Goal: Task Accomplishment & Management: Use online tool/utility

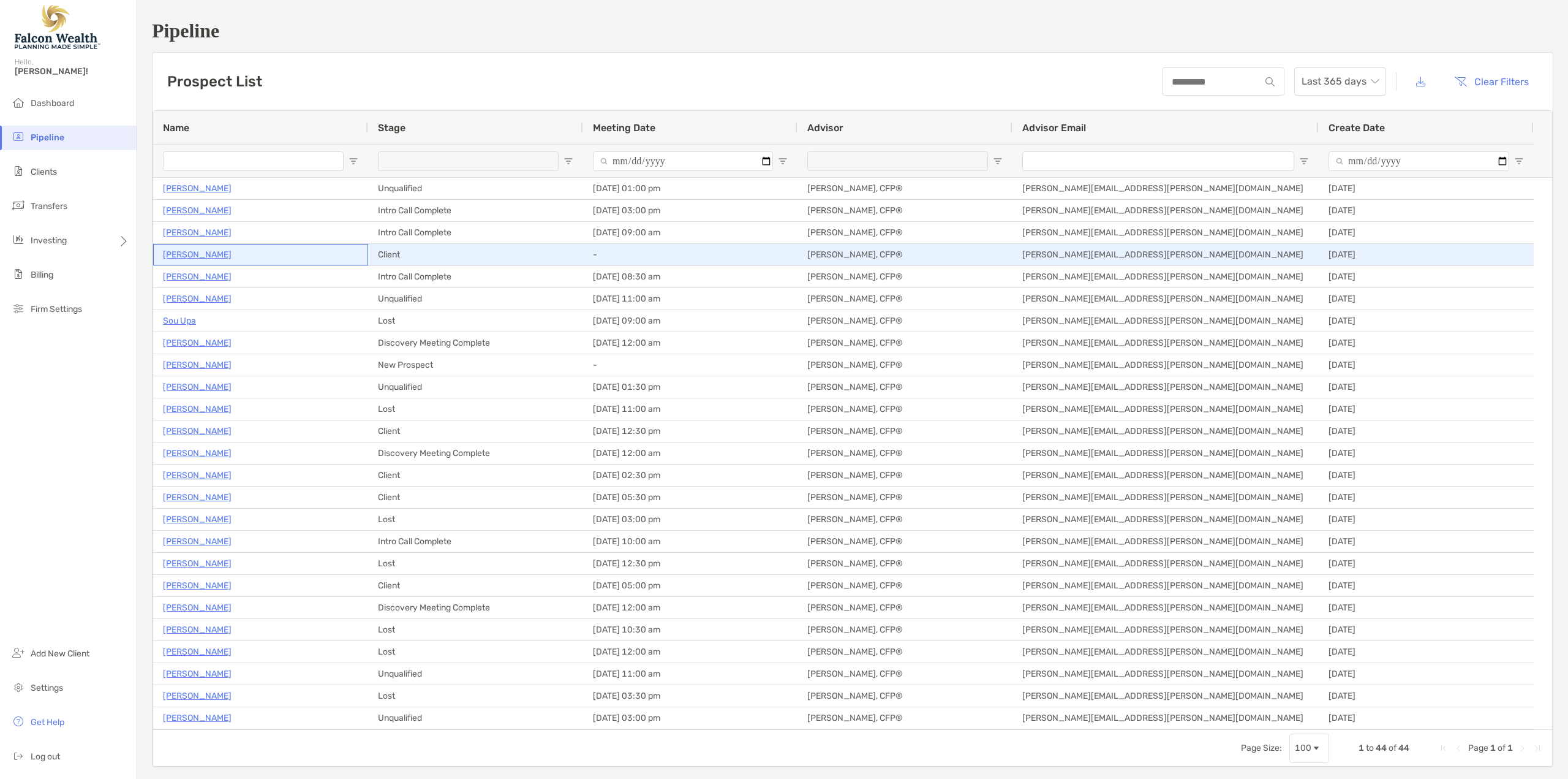
click at [200, 255] on p "[PERSON_NAME]" at bounding box center [197, 254] width 69 height 15
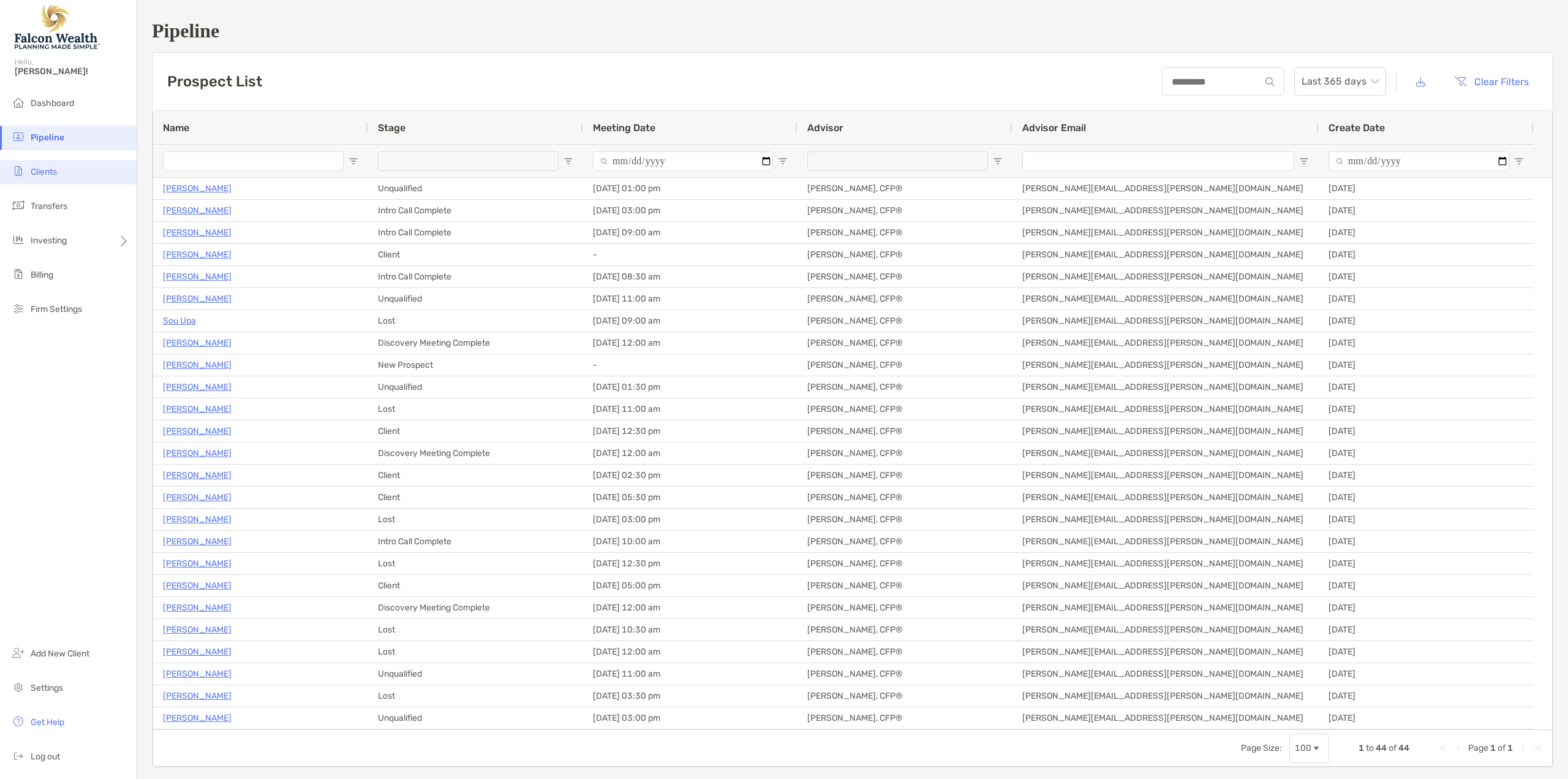
click at [47, 171] on span "Clients" at bounding box center [43, 172] width 26 height 11
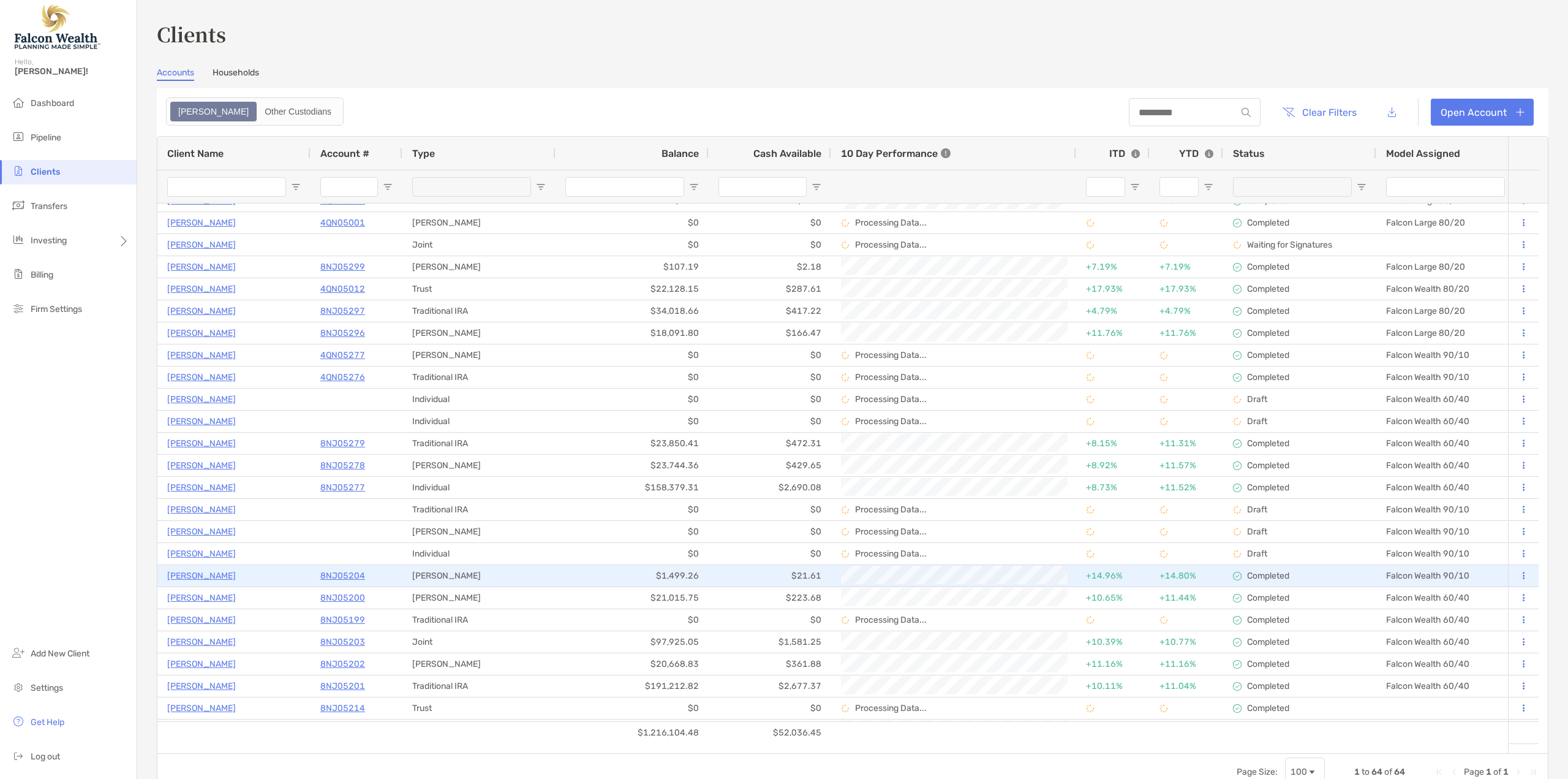
scroll to position [368, 0]
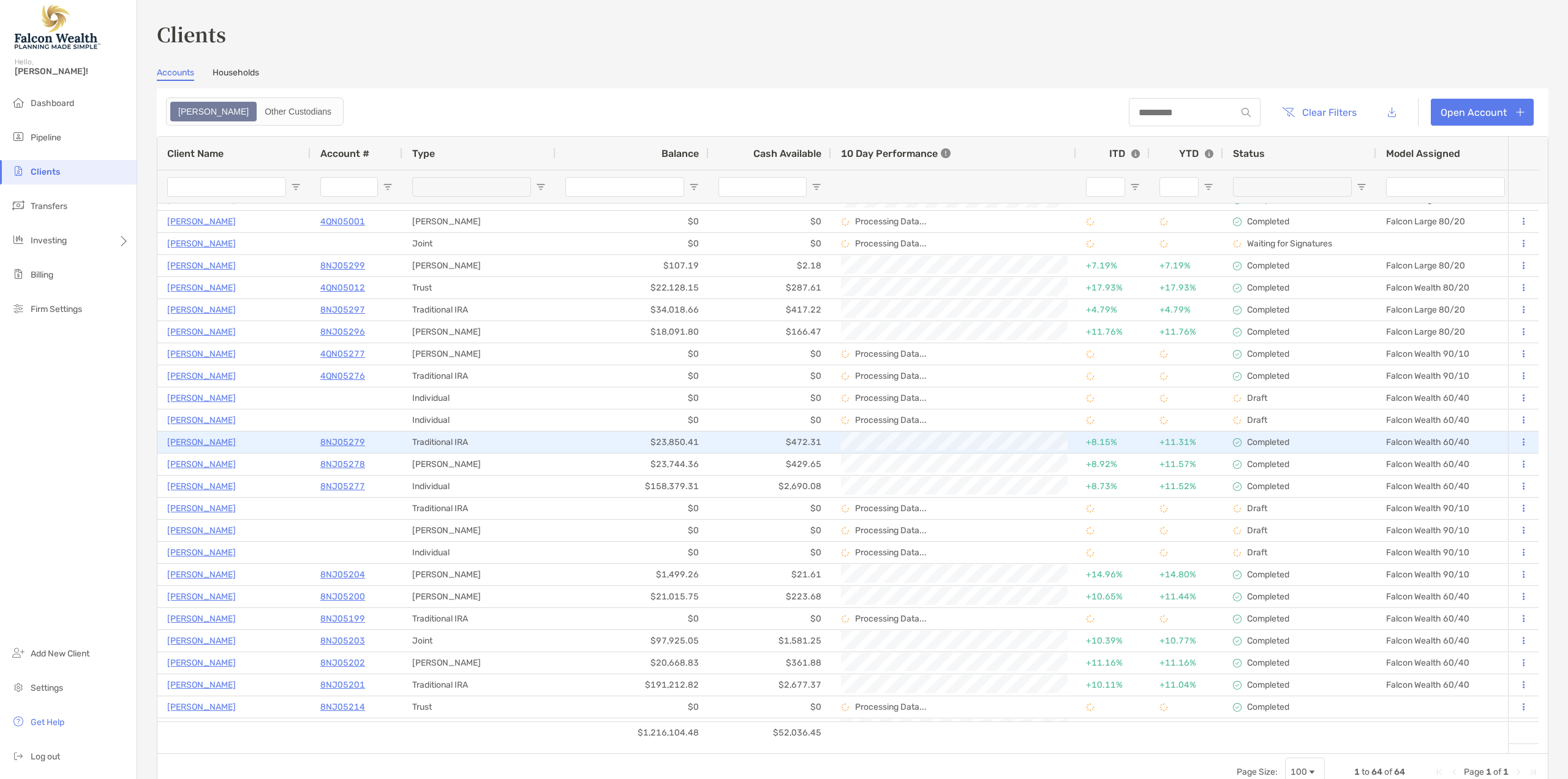
click at [210, 442] on p "[PERSON_NAME]" at bounding box center [202, 442] width 69 height 15
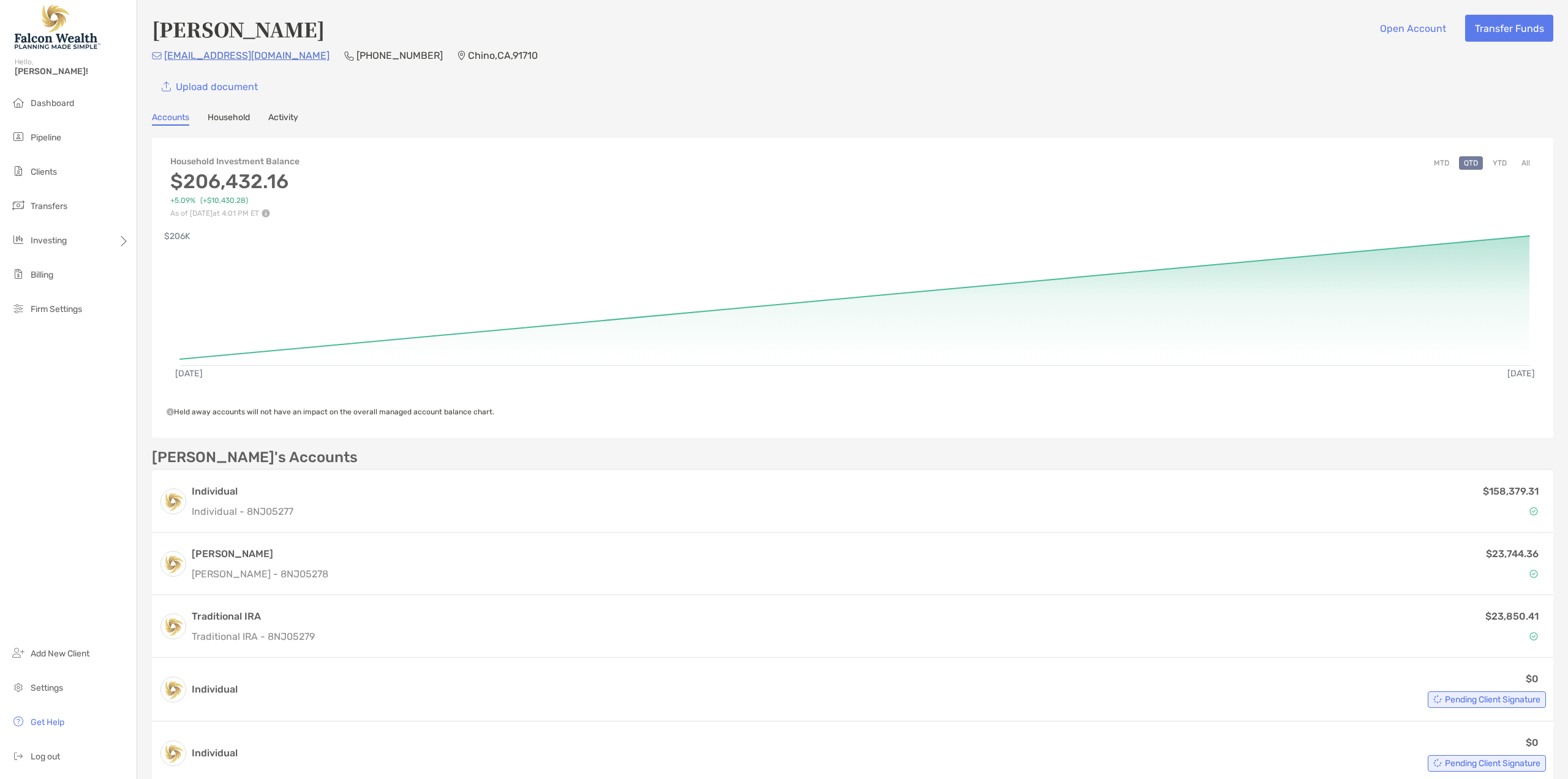
click at [1487, 162] on button "YTD" at bounding box center [1499, 162] width 24 height 13
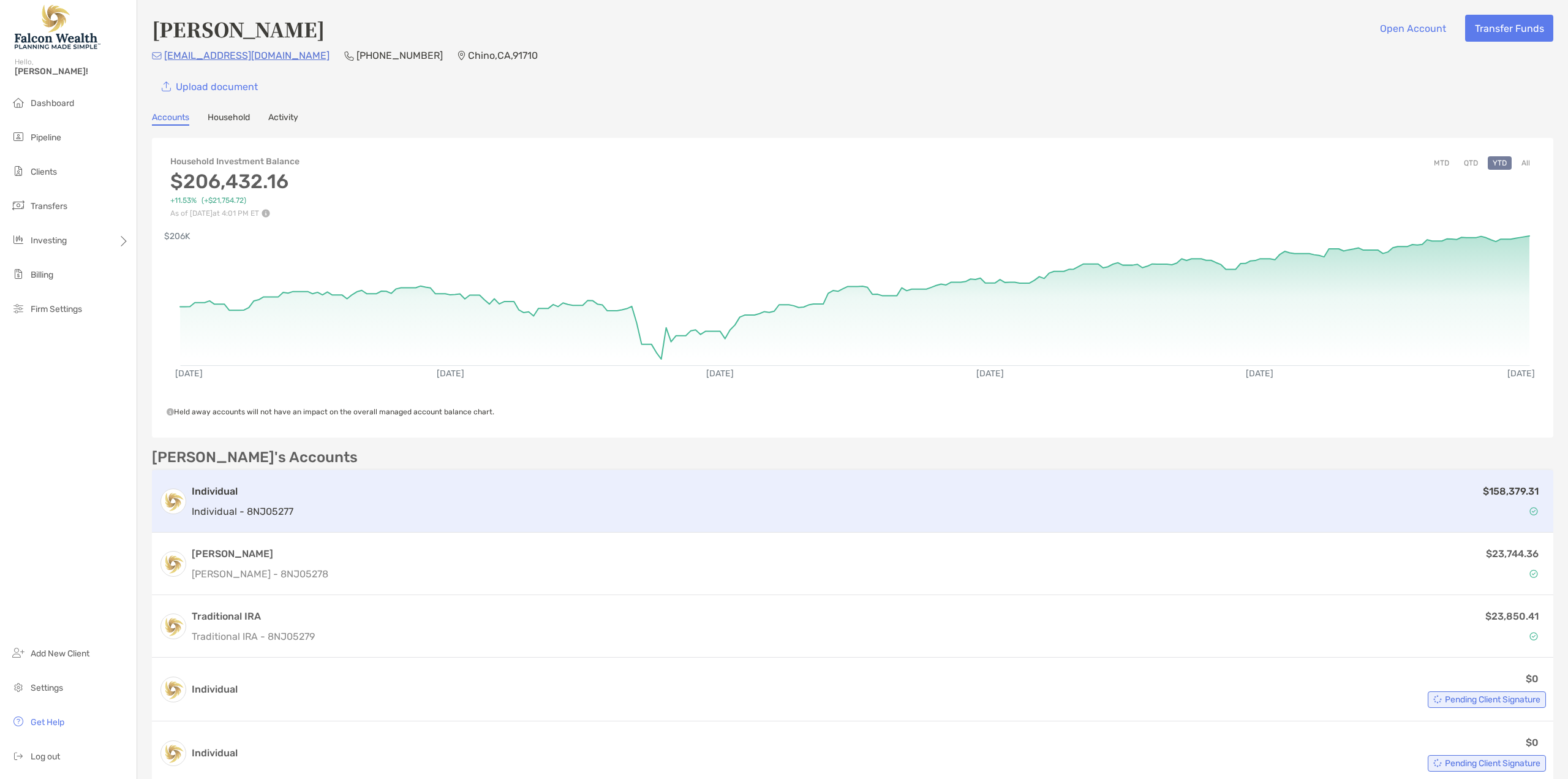
click at [349, 499] on div "$158,379.31" at bounding box center [922, 501] width 1247 height 36
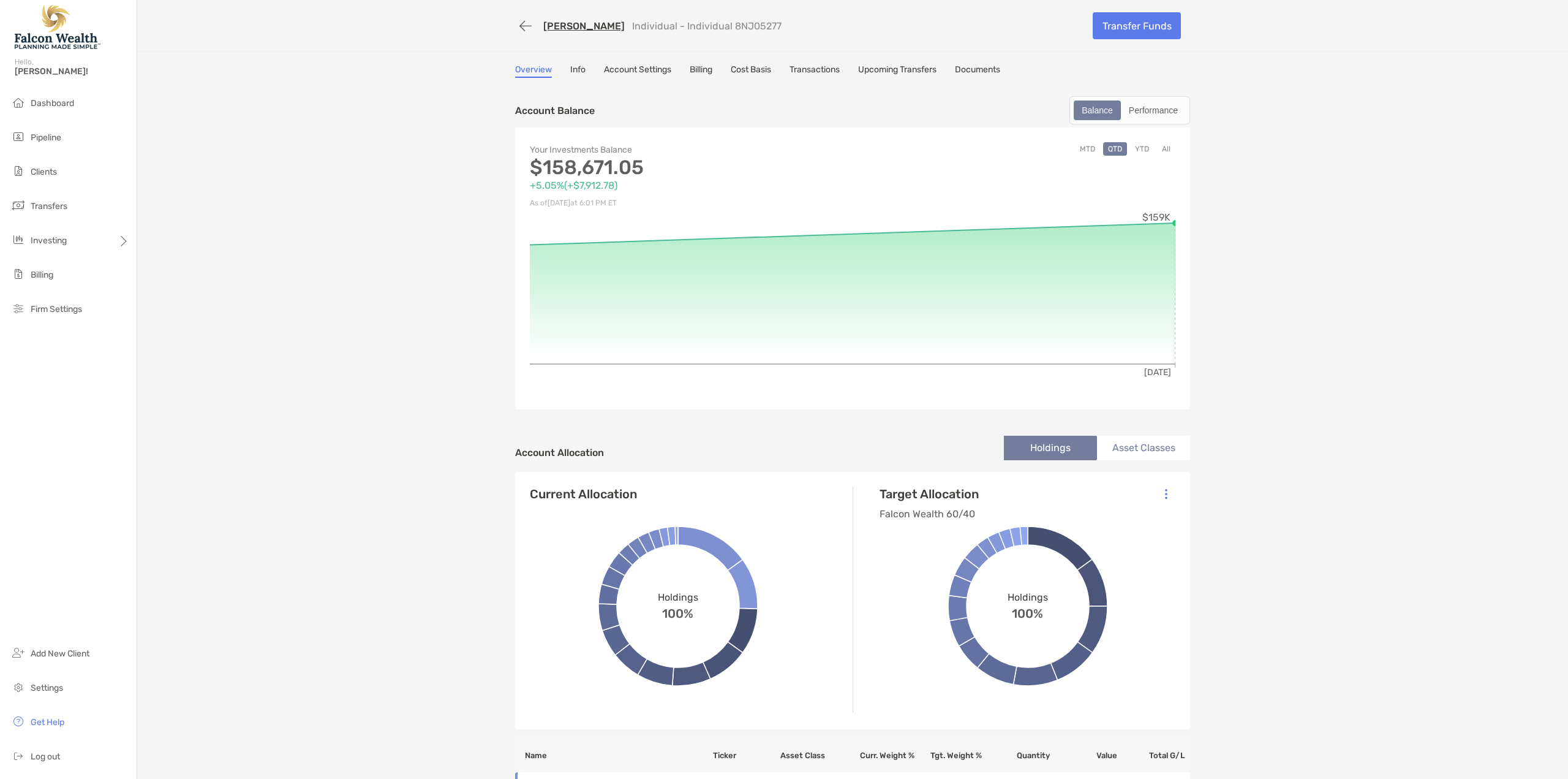
click at [1133, 150] on button "YTD" at bounding box center [1142, 149] width 24 height 13
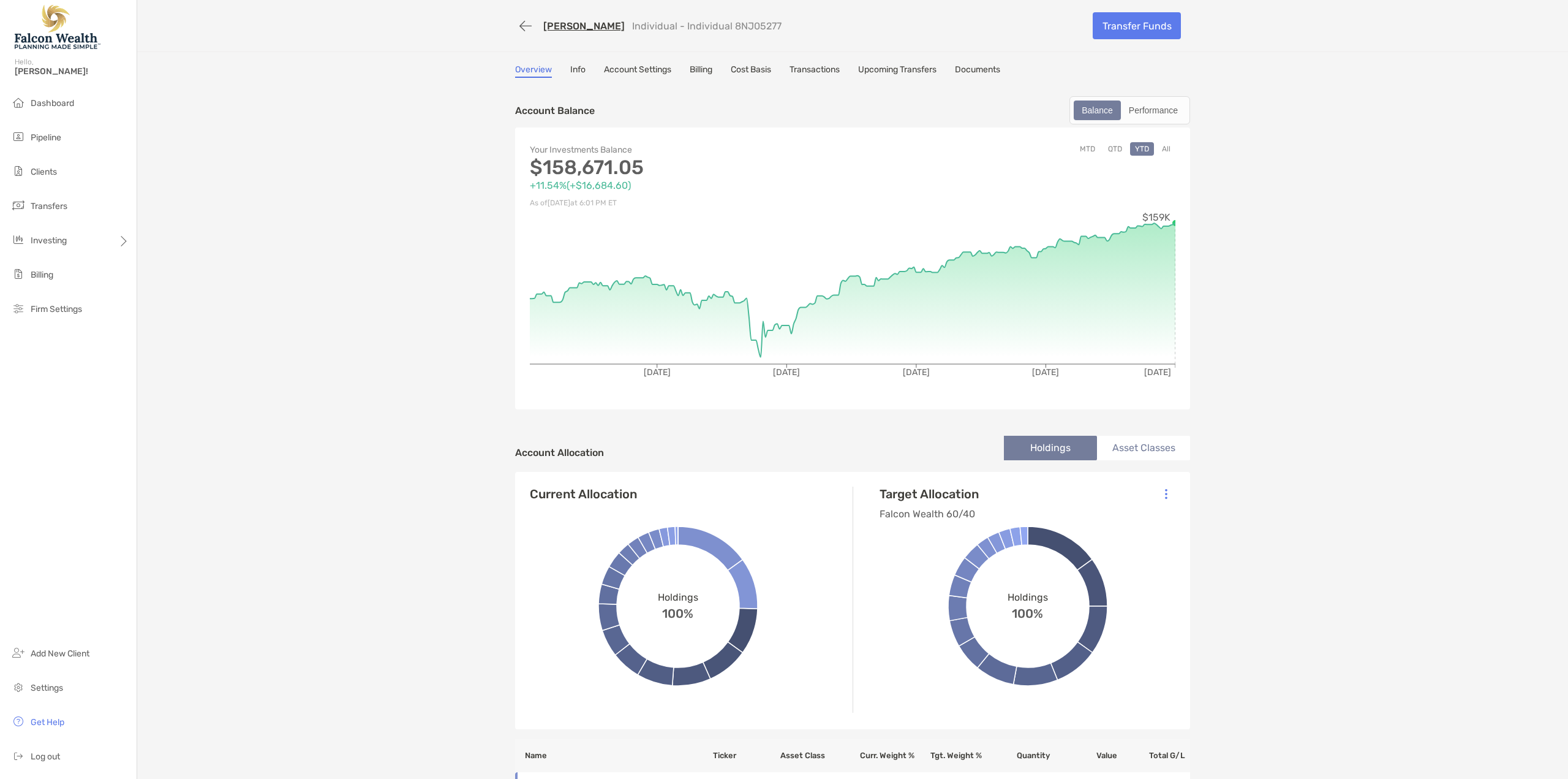
drag, startPoint x: 775, startPoint y: 26, endPoint x: 728, endPoint y: 19, distance: 47.5
click at [728, 19] on div "Margaret McInnis Individual - Individual 8NJ05277" at bounding box center [799, 25] width 568 height 22
click at [587, 22] on link "[PERSON_NAME]" at bounding box center [583, 26] width 82 height 12
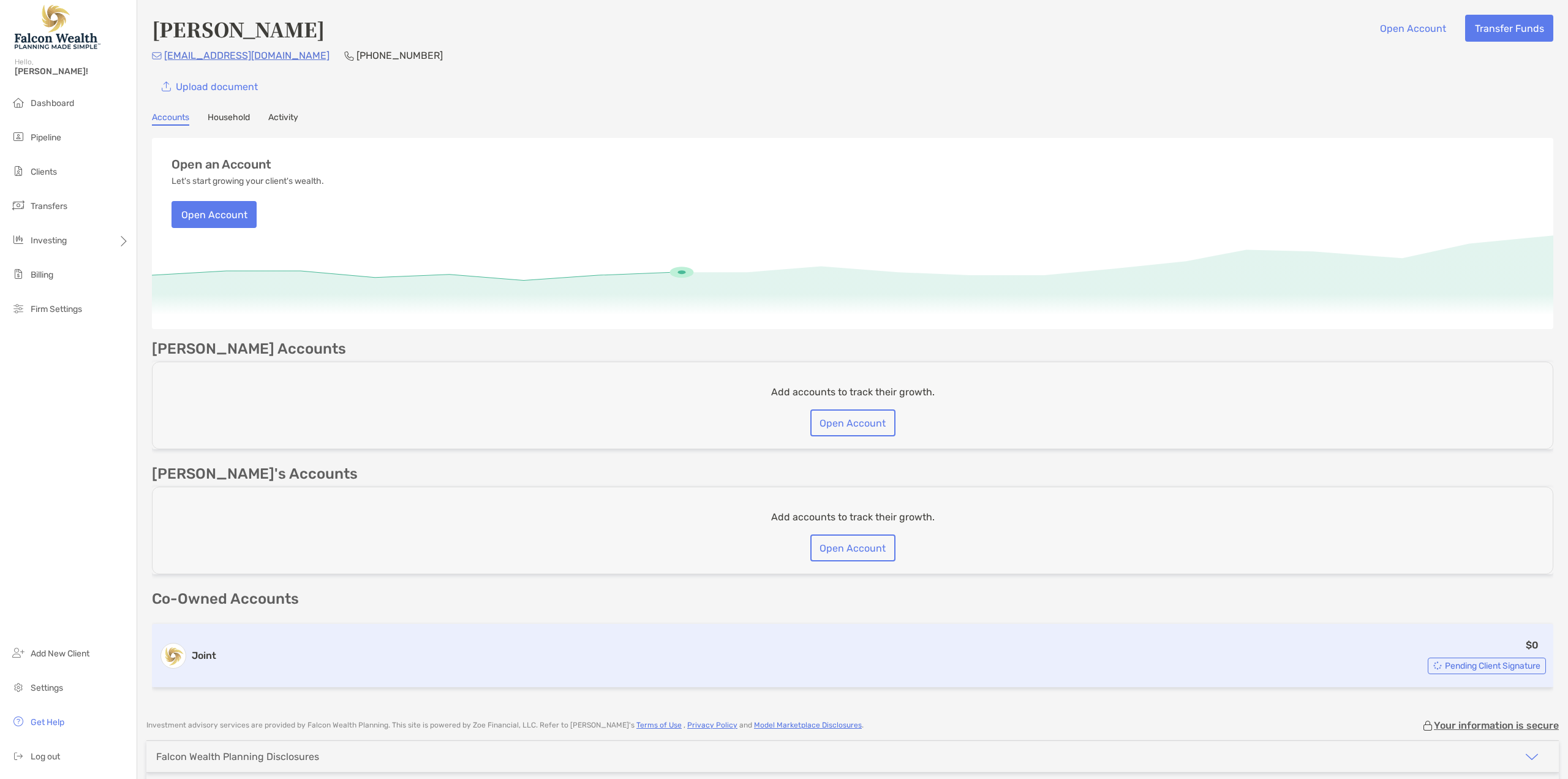
click at [1457, 665] on span "Pending Client Signature" at bounding box center [1492, 666] width 96 height 7
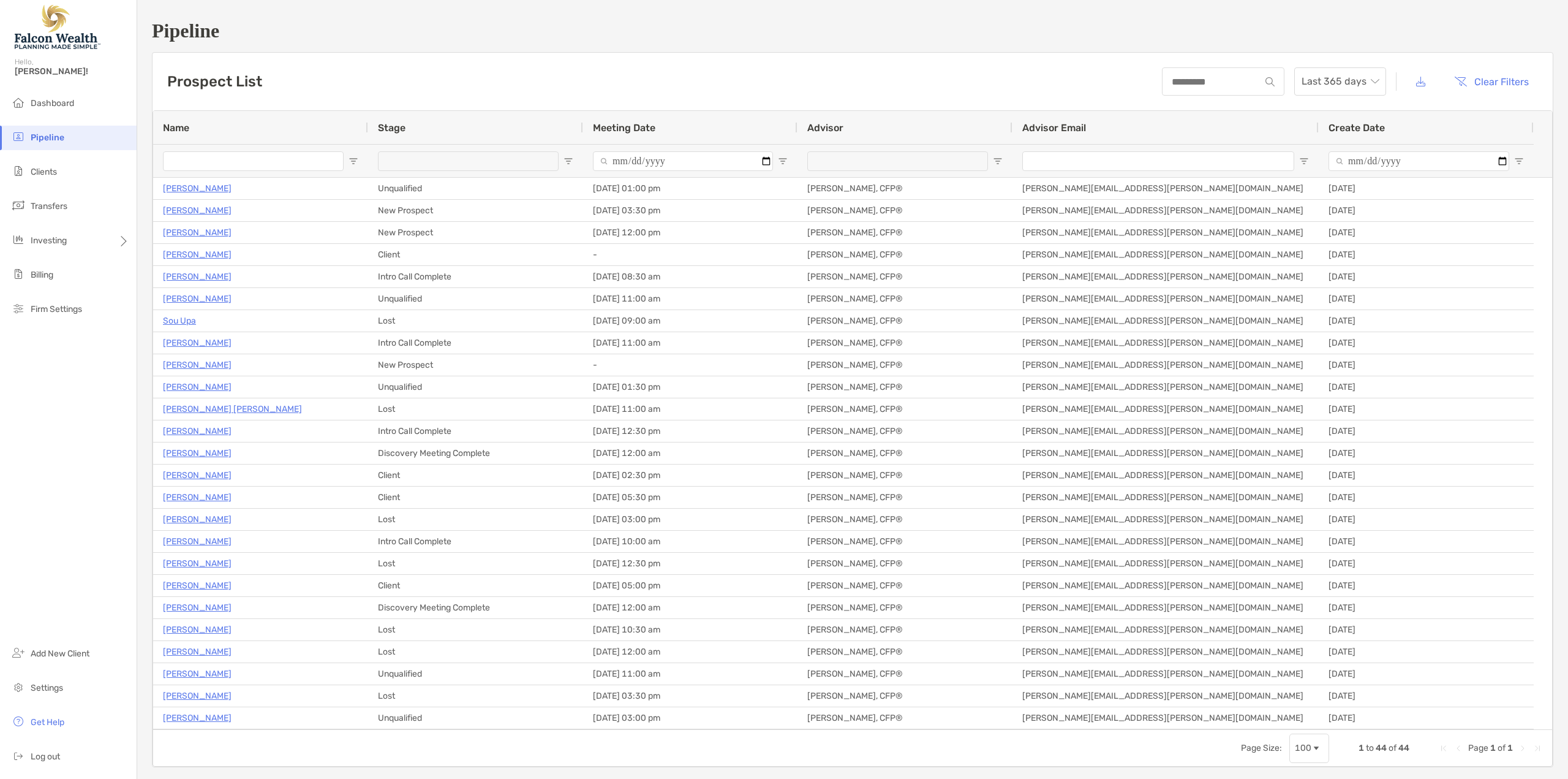
drag, startPoint x: 30, startPoint y: 167, endPoint x: 134, endPoint y: 154, distance: 104.8
click at [30, 167] on li "Clients" at bounding box center [68, 171] width 136 height 24
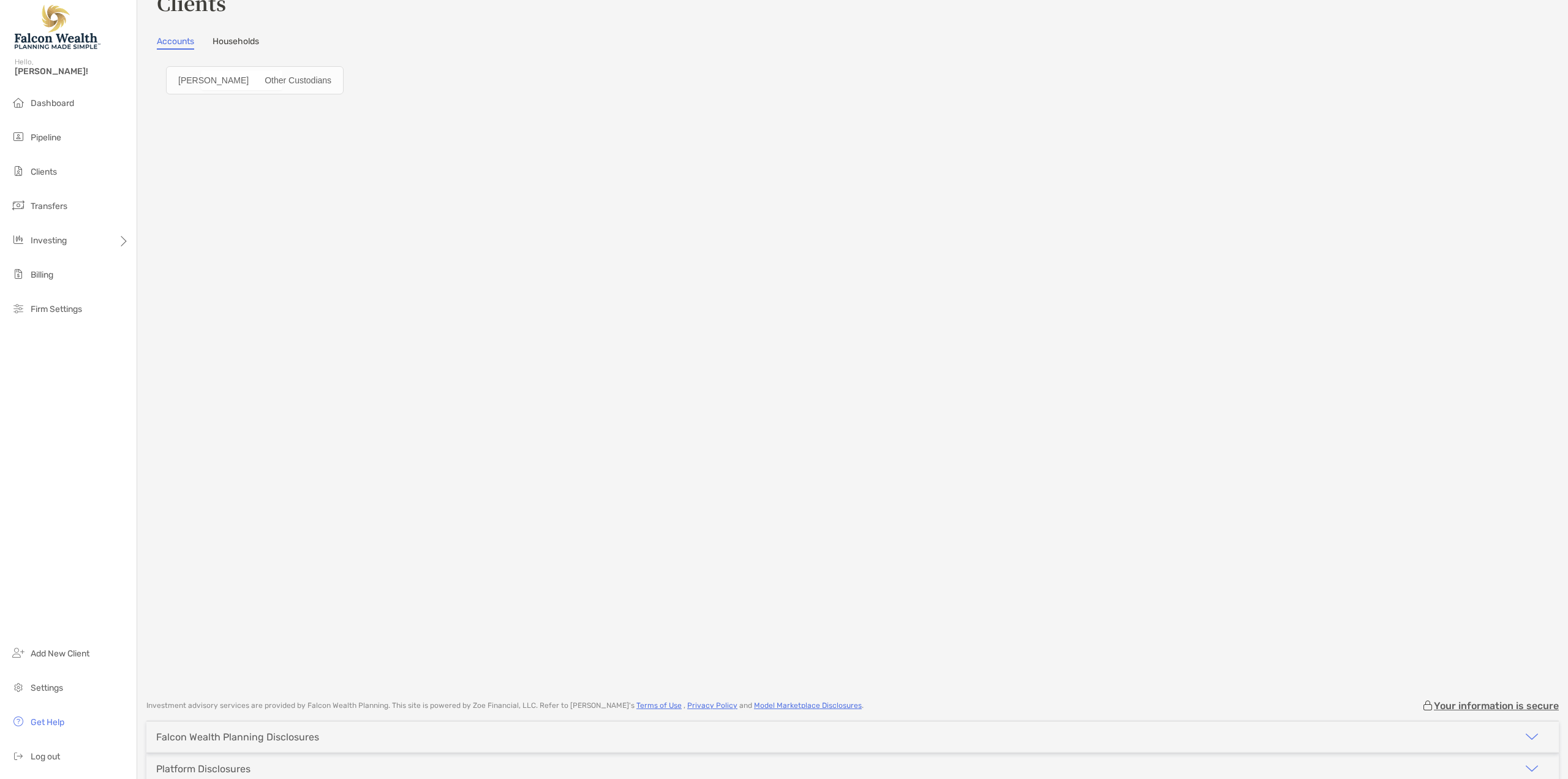
scroll to position [78, 0]
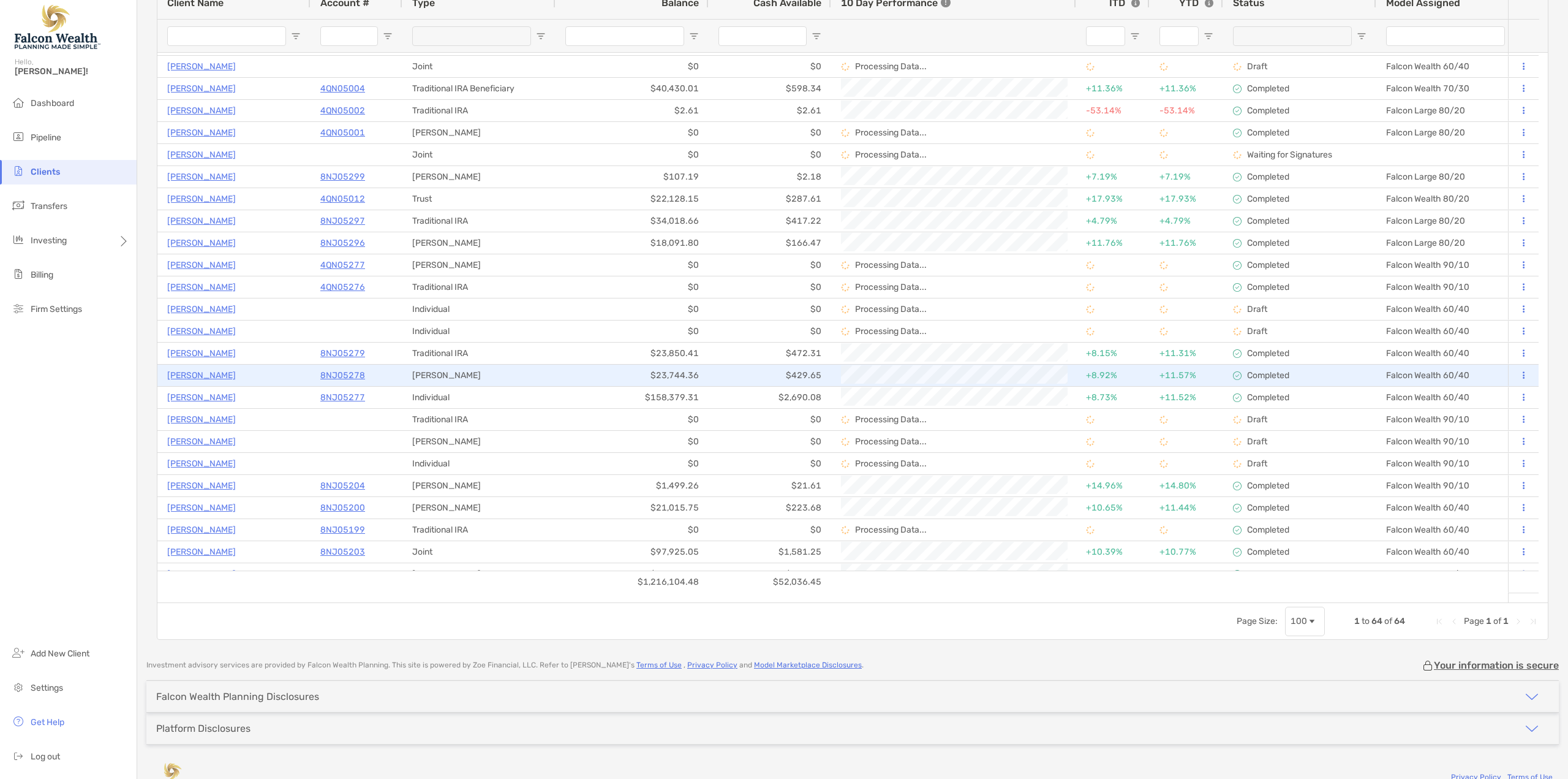
scroll to position [307, 0]
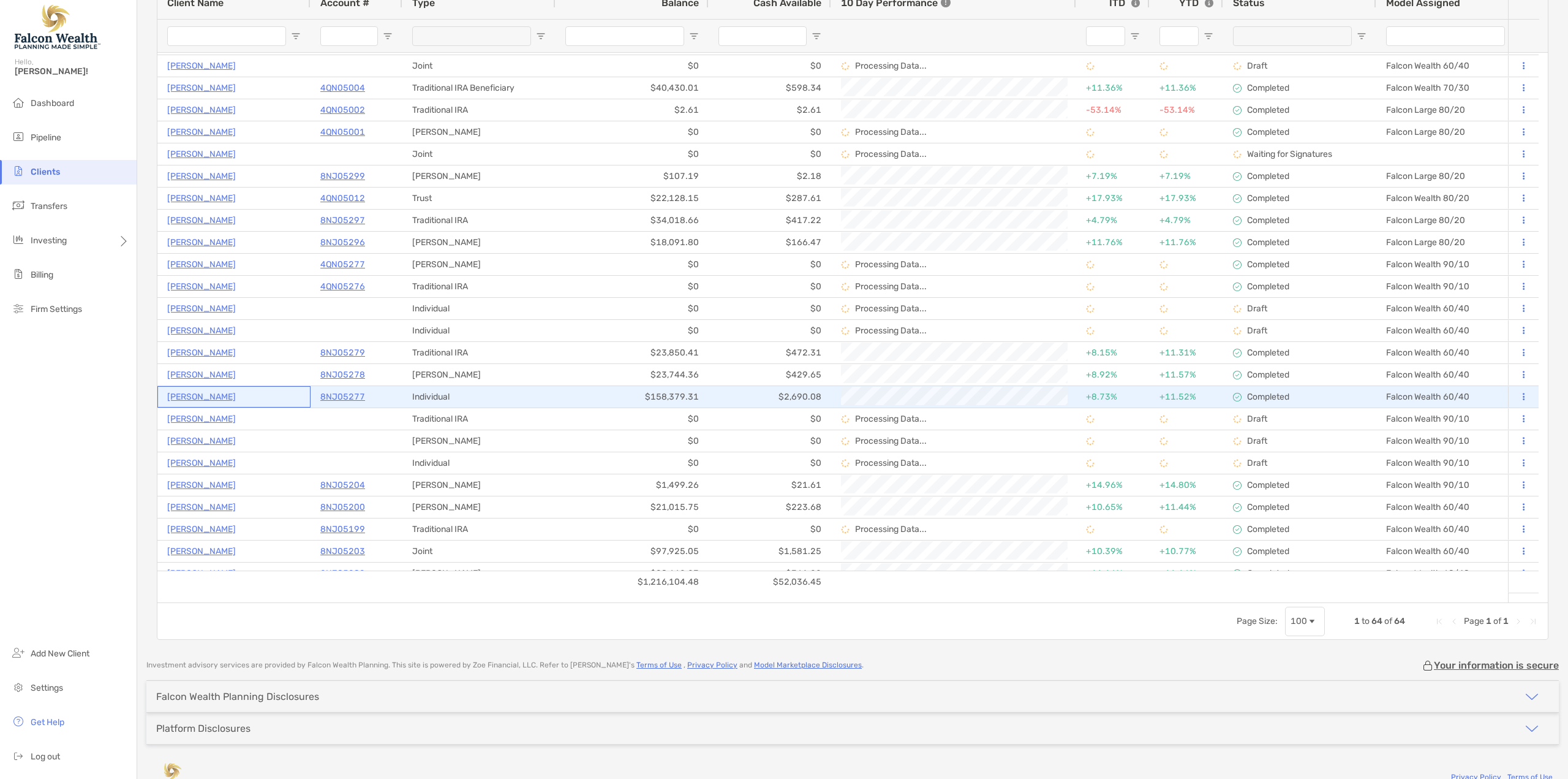
click at [214, 399] on p "[PERSON_NAME]" at bounding box center [202, 396] width 69 height 15
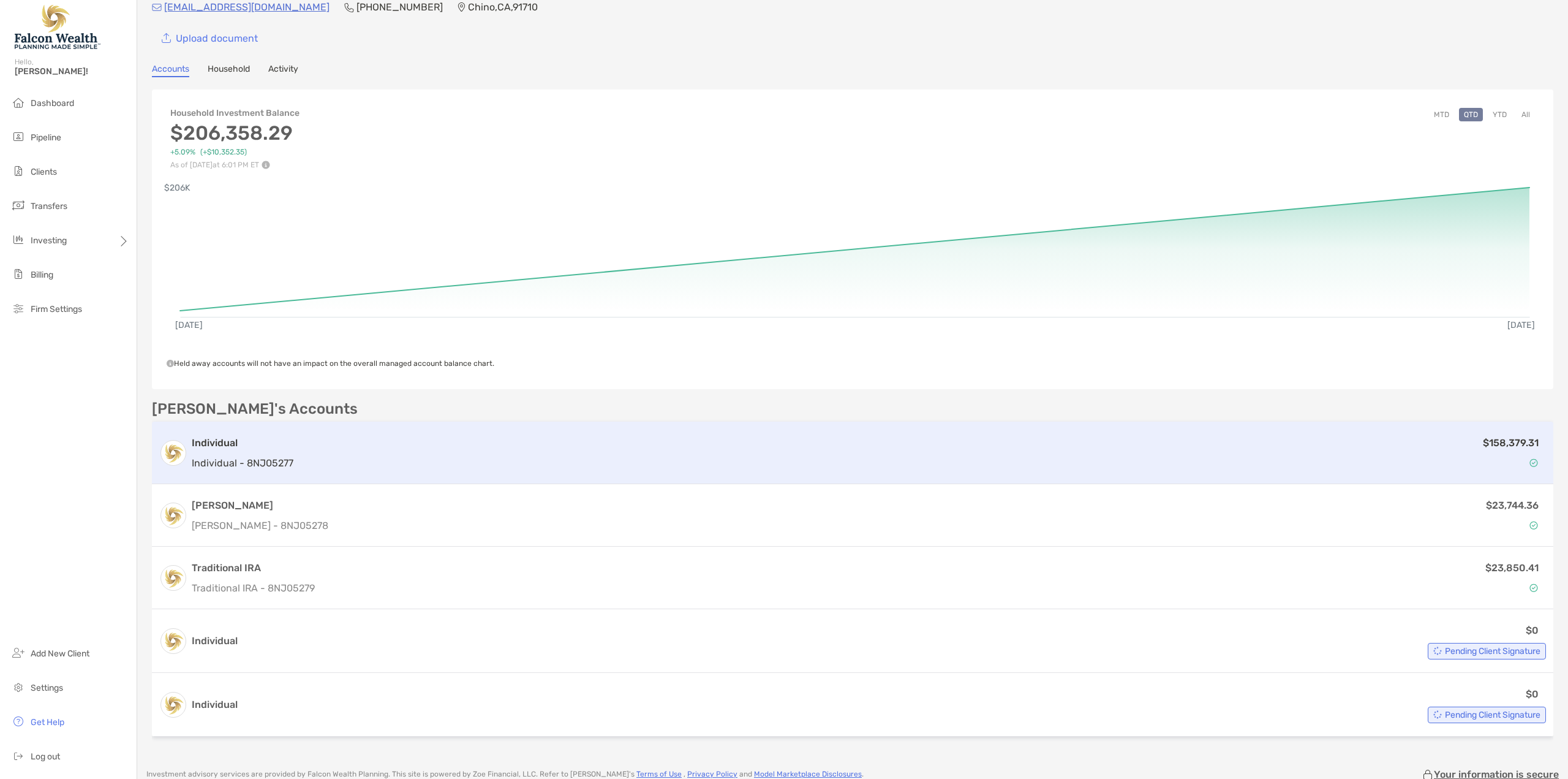
scroll to position [61, 0]
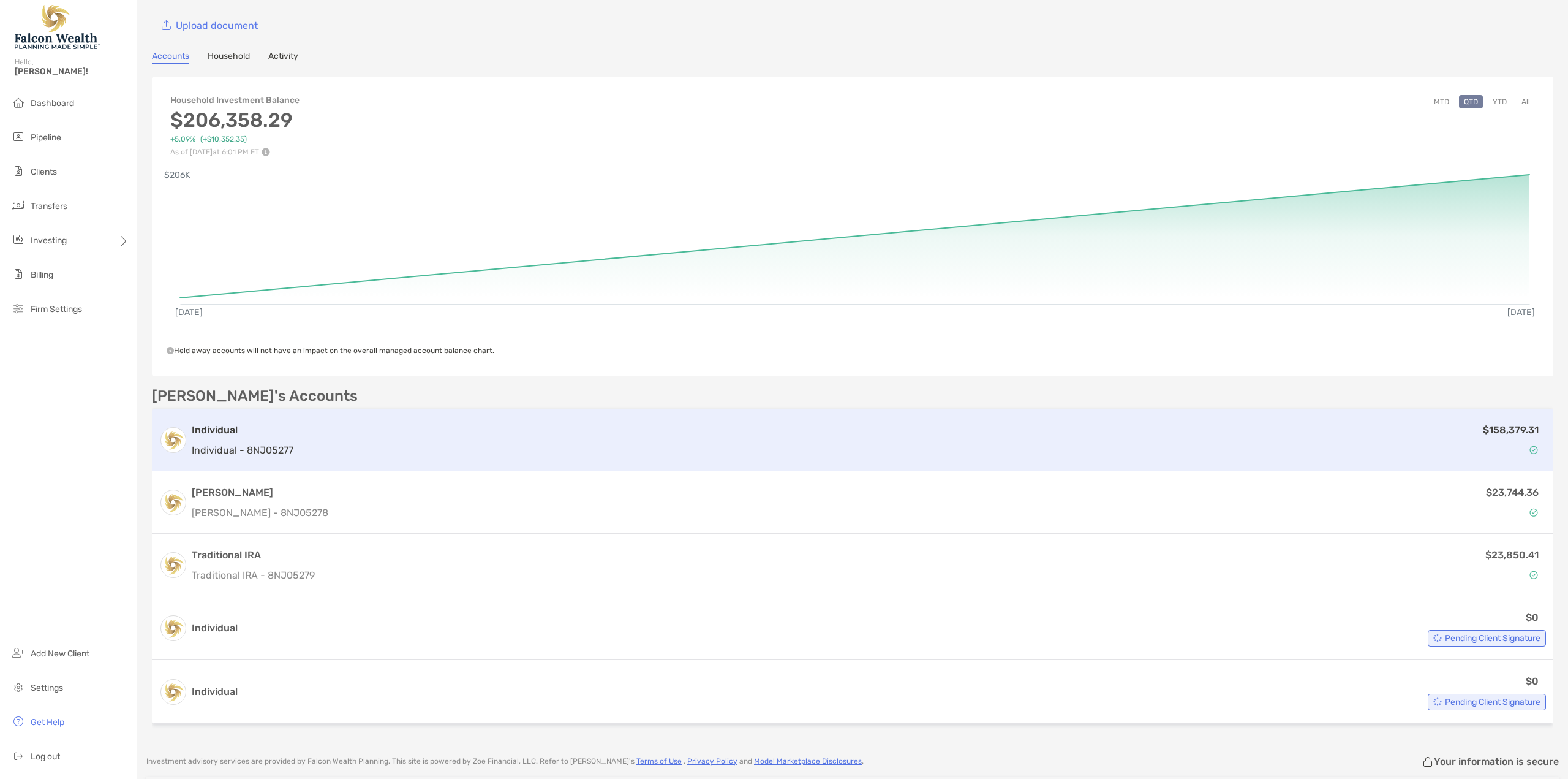
click at [1423, 446] on div "$158,379.31" at bounding box center [922, 440] width 1247 height 36
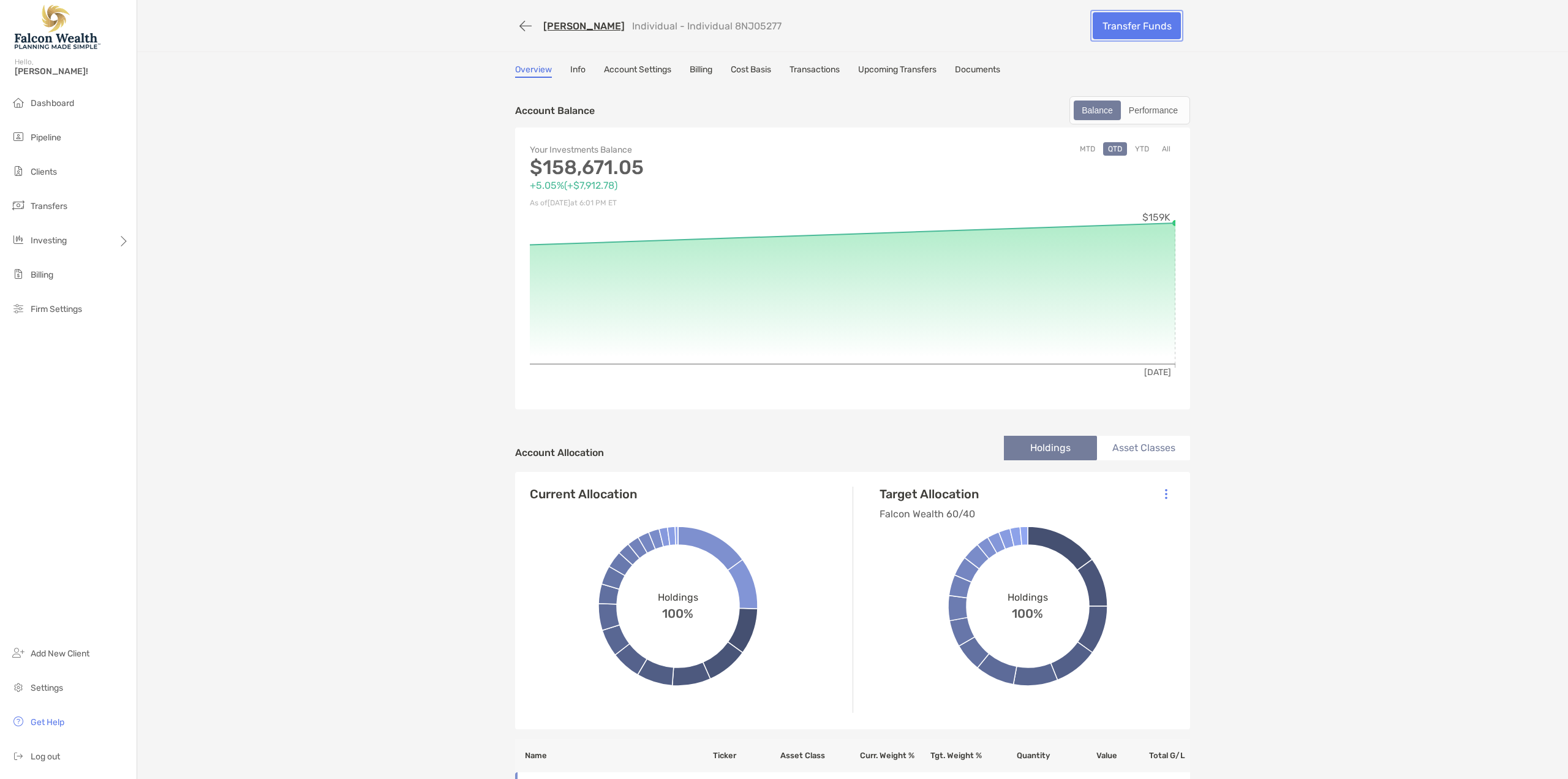
click at [1151, 26] on link "Transfer Funds" at bounding box center [1136, 26] width 88 height 27
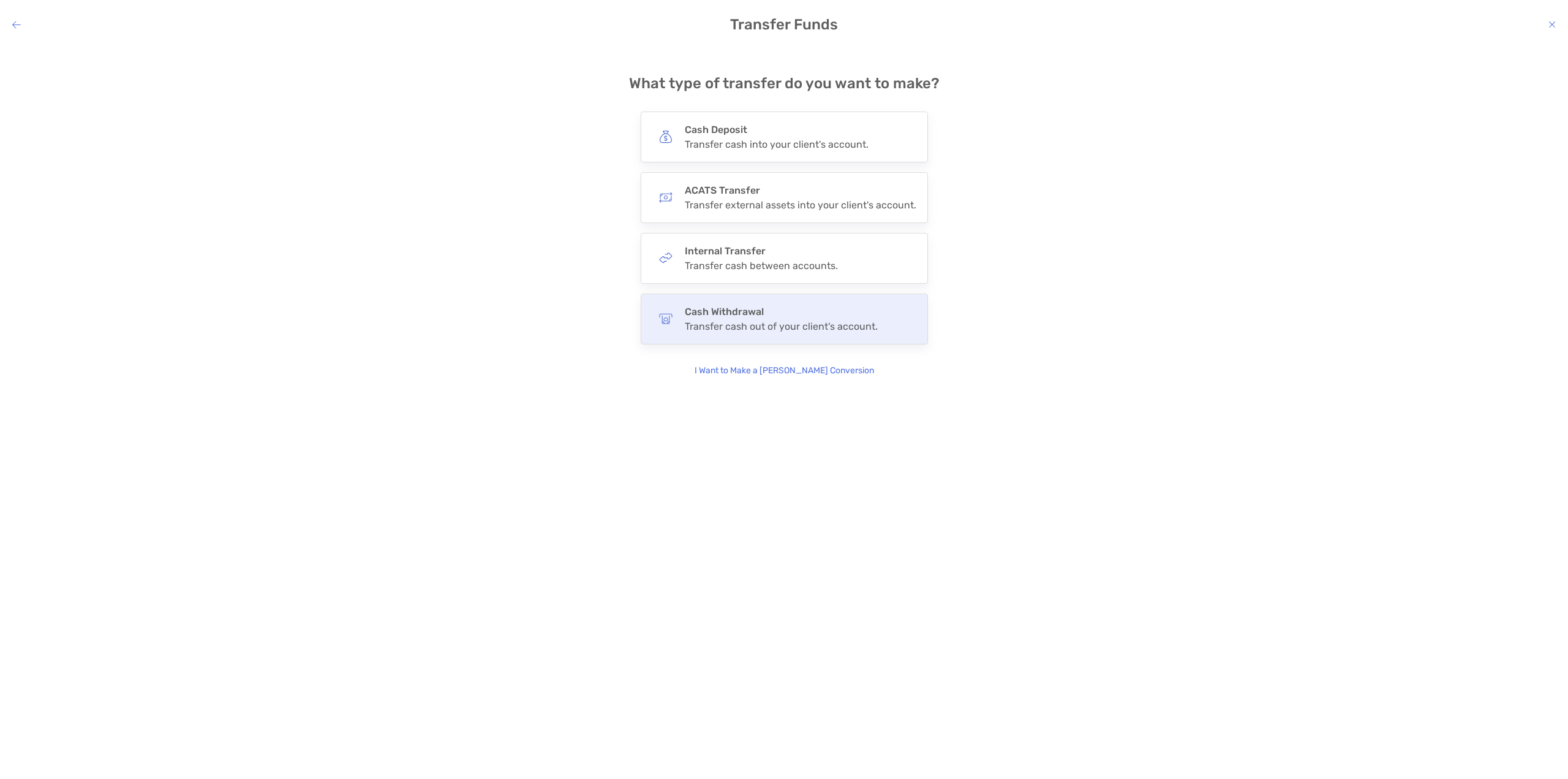
click at [741, 320] on div "Cash Withdrawal Transfer cash out of your client's account." at bounding box center [780, 318] width 193 height 26
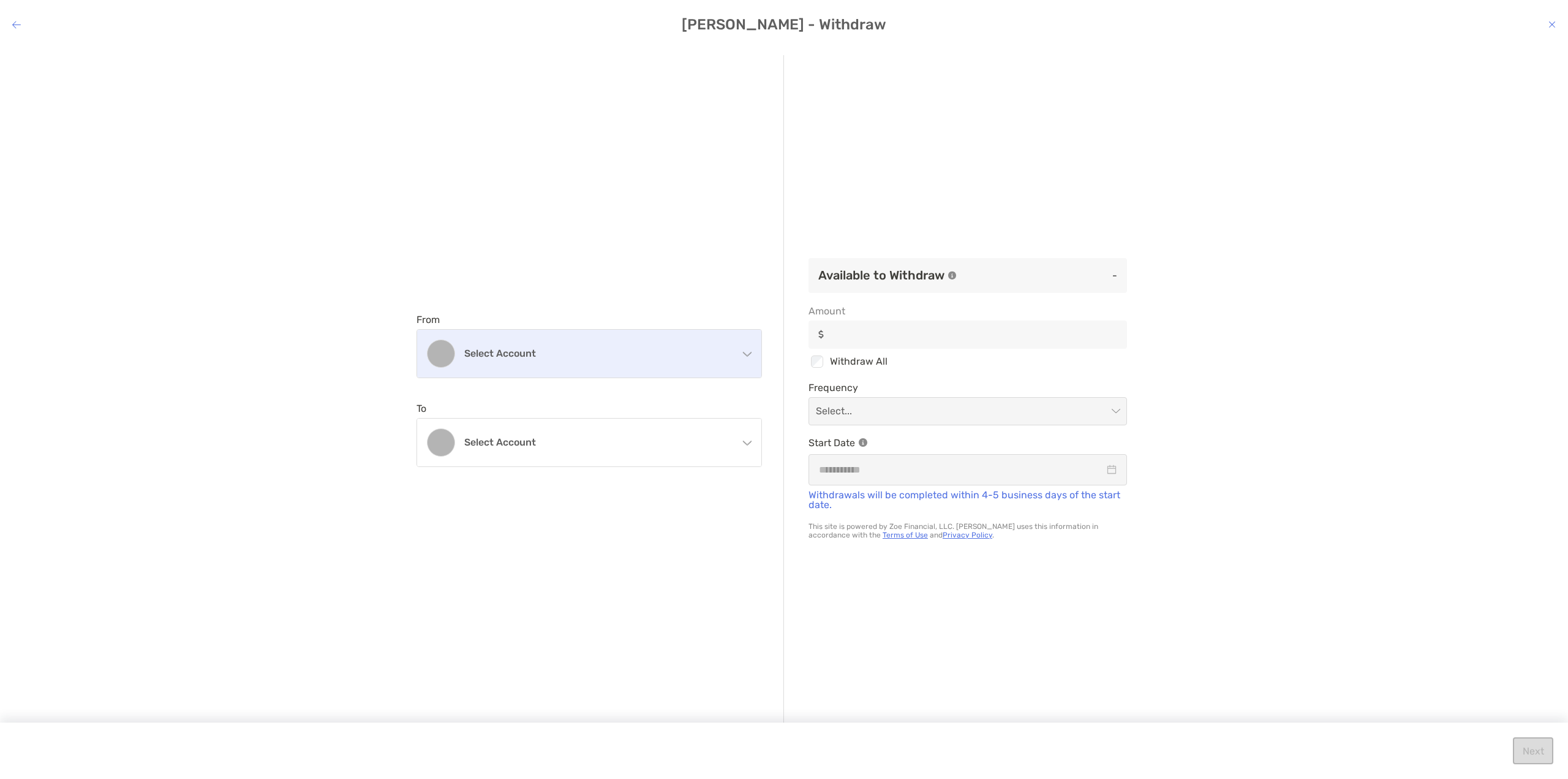
click at [597, 353] on h4 "Select account" at bounding box center [596, 353] width 264 height 12
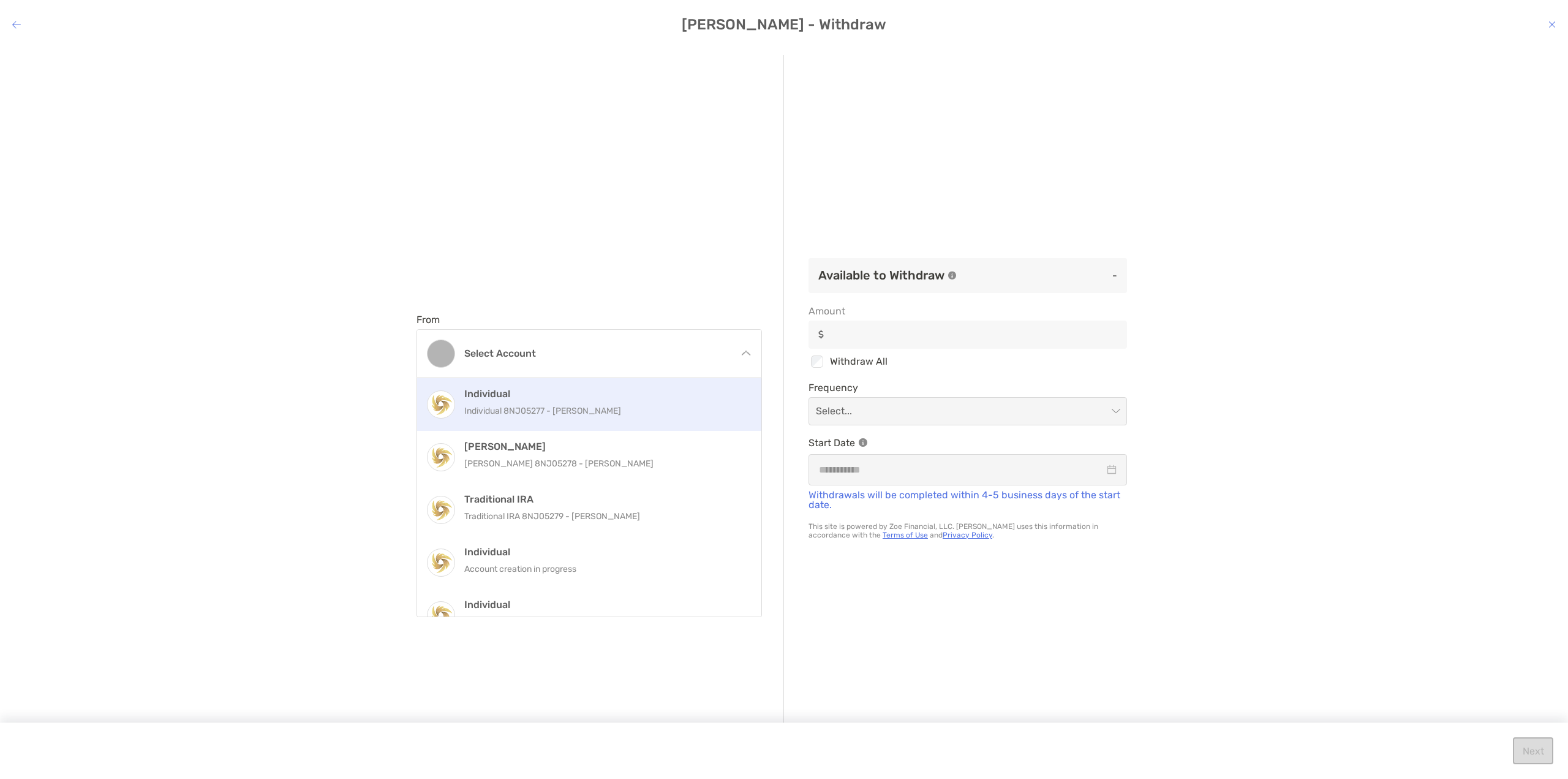
click at [585, 392] on h4 "Individual" at bounding box center [602, 394] width 276 height 12
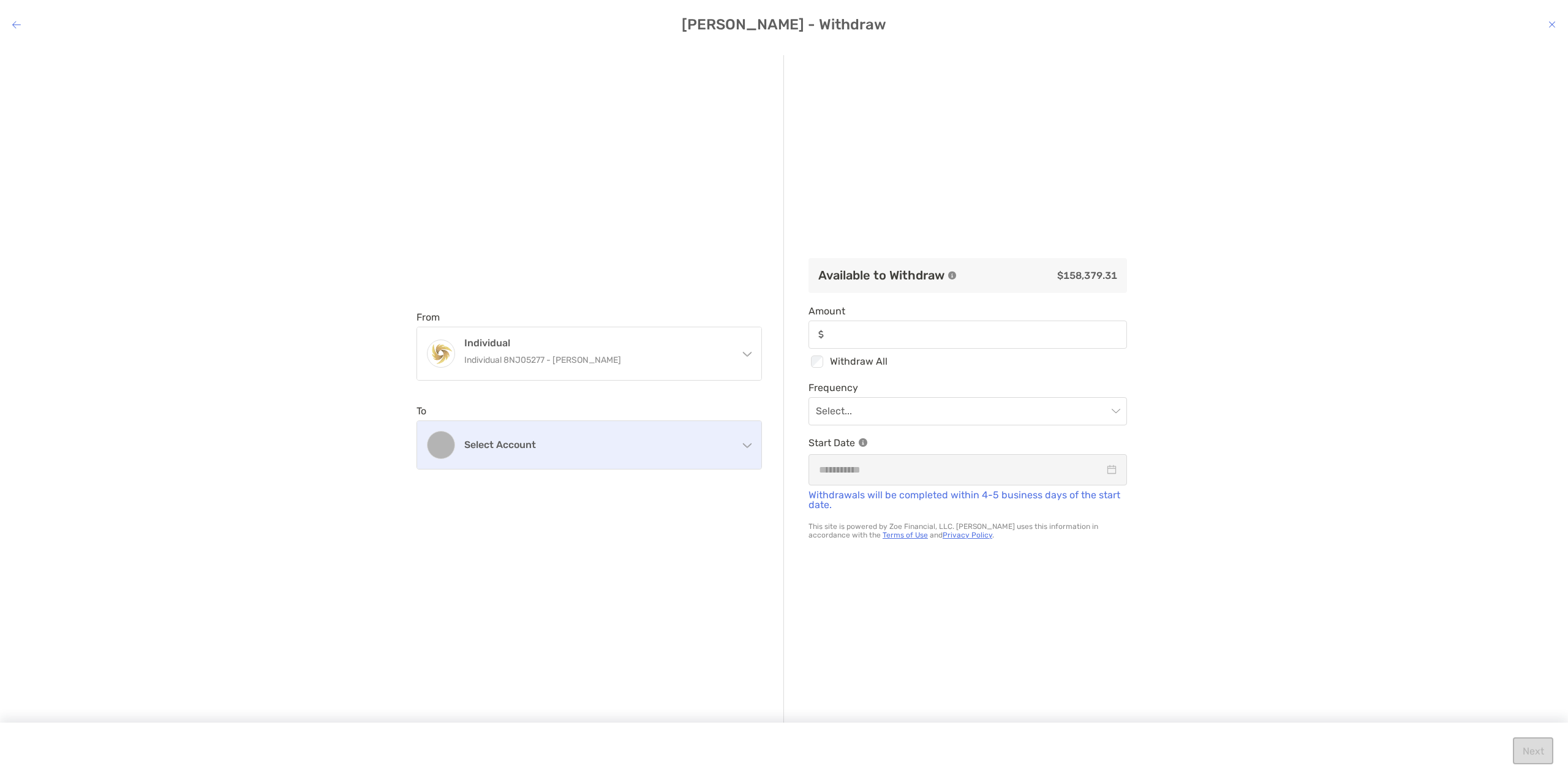
click at [587, 455] on div "Select account" at bounding box center [589, 445] width 344 height 48
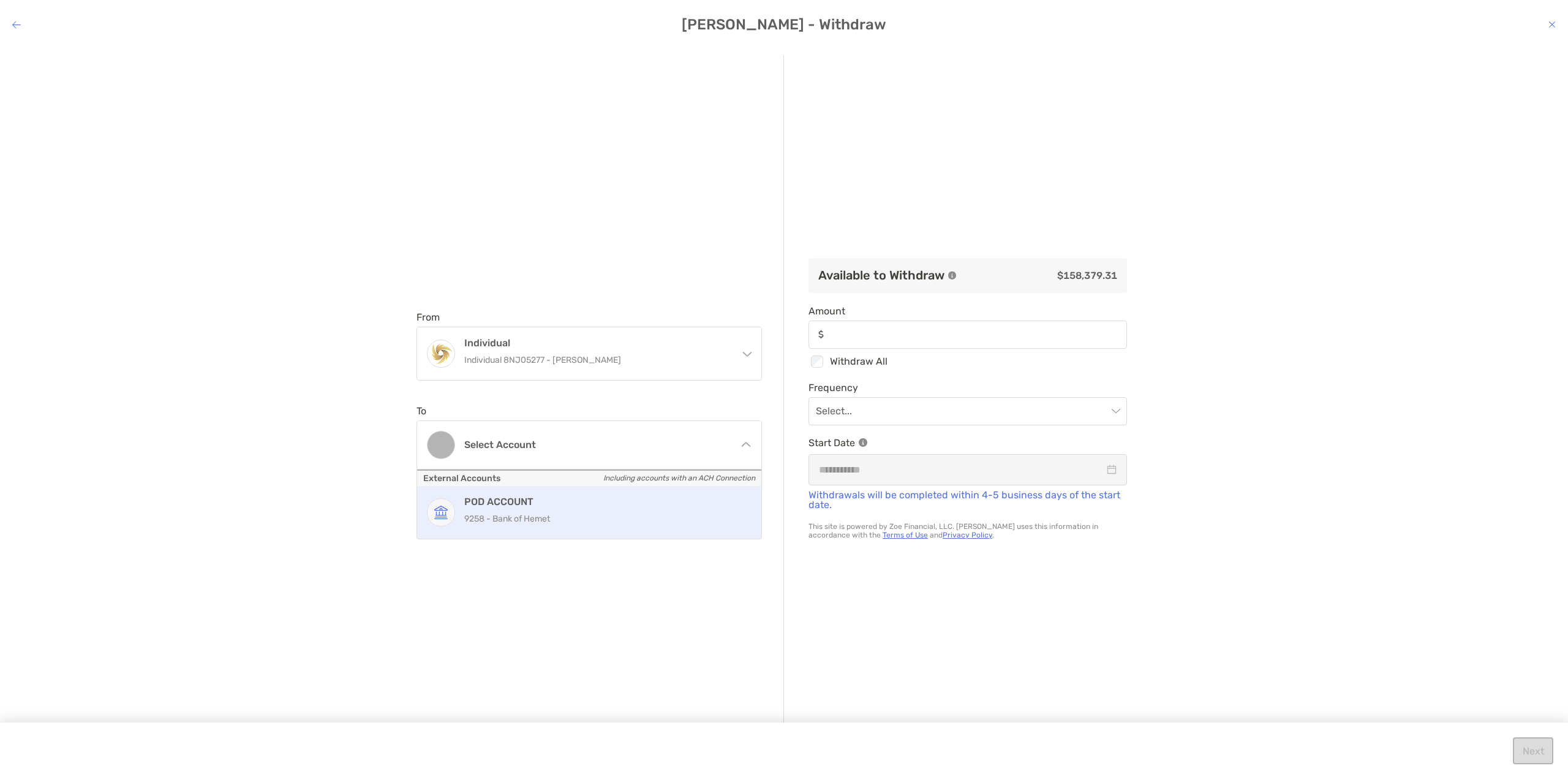
click at [589, 510] on div "POD ACCOUNT 9258 - Bank of Hemet" at bounding box center [602, 512] width 276 height 33
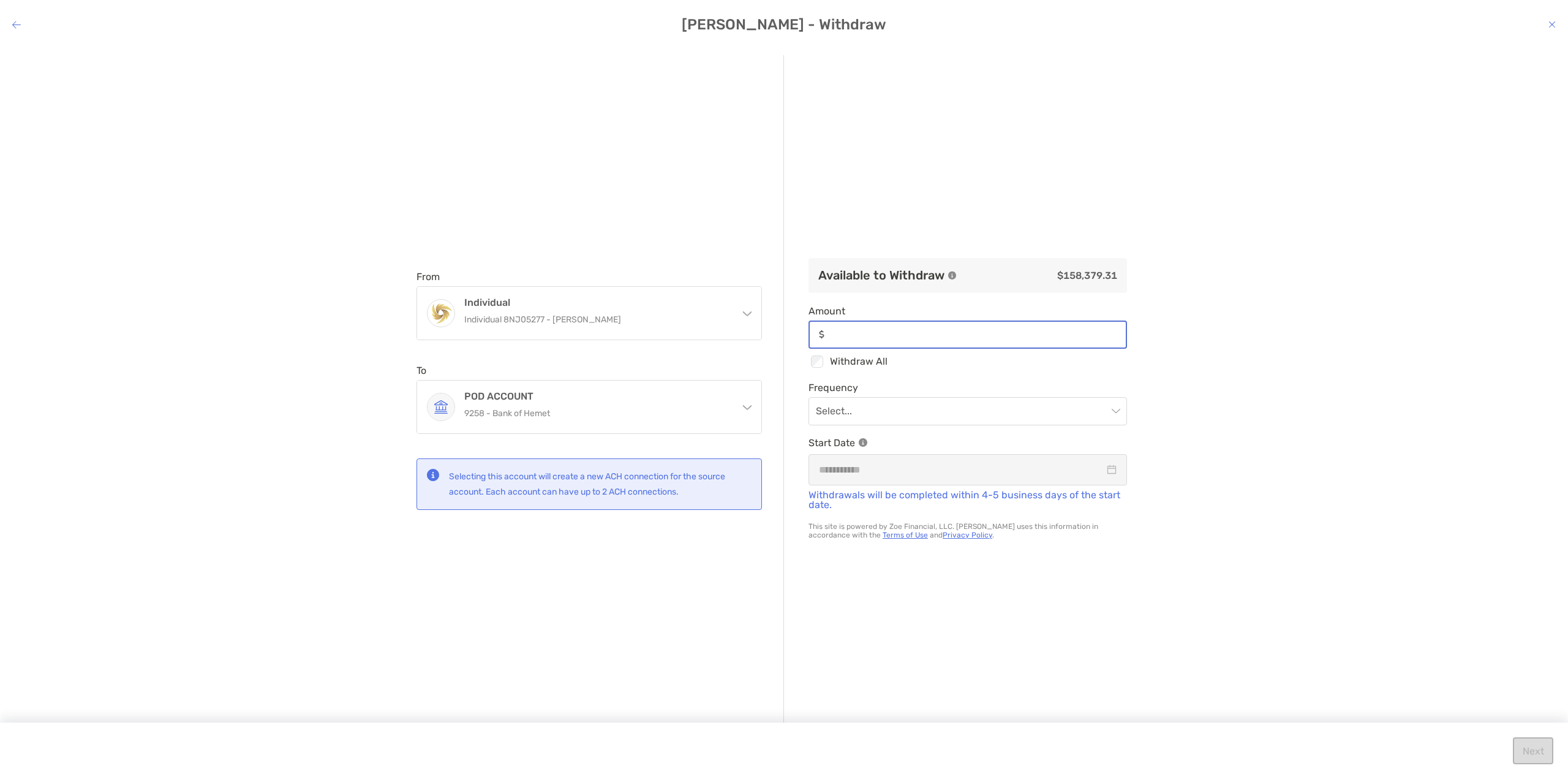
click at [838, 333] on input "Amount" at bounding box center [977, 334] width 297 height 11
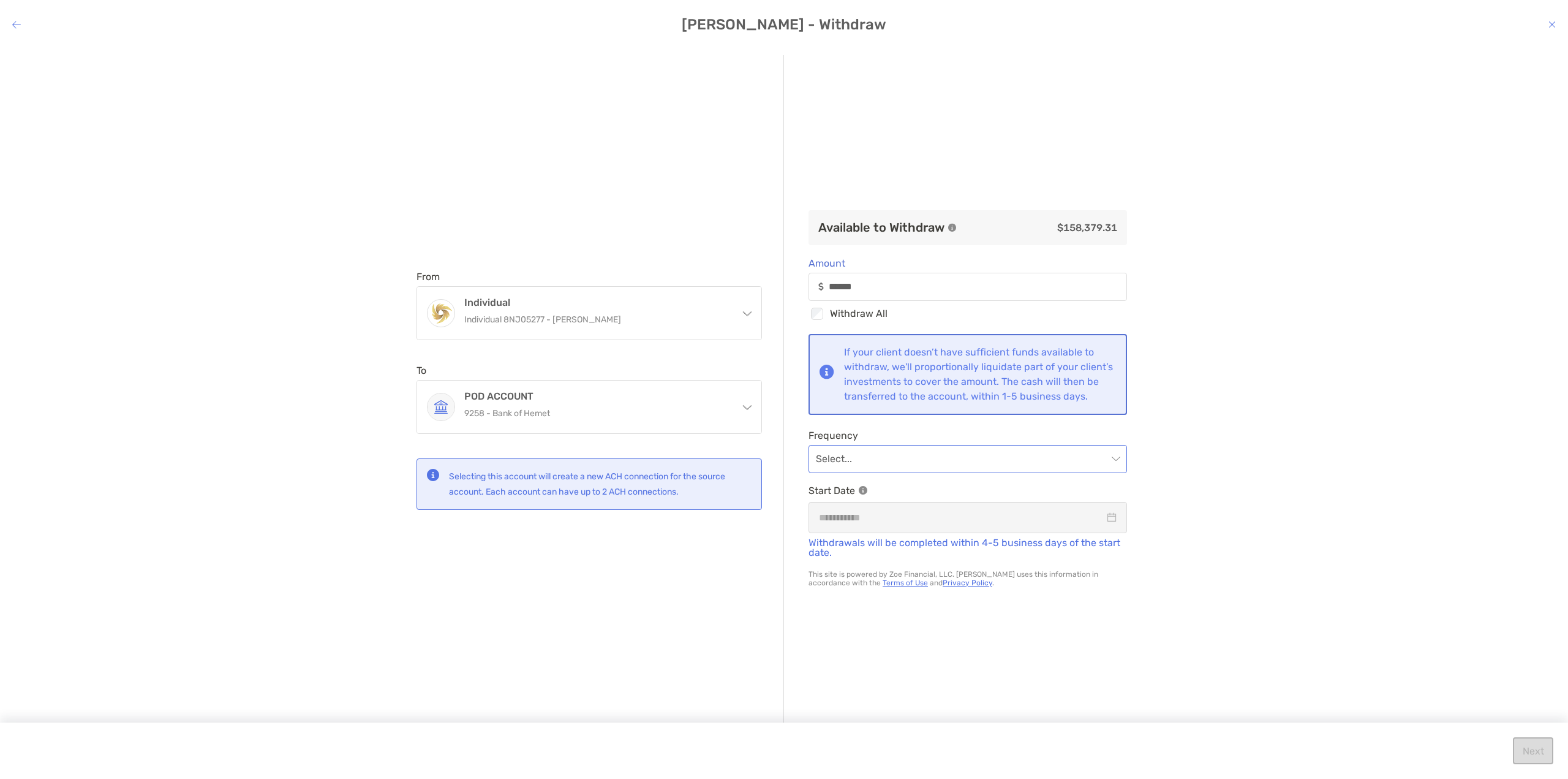
click at [847, 460] on input "modal" at bounding box center [961, 459] width 291 height 27
click at [839, 500] on div "One time" at bounding box center [962, 498] width 289 height 15
type input "******"
drag, startPoint x: 722, startPoint y: 610, endPoint x: 835, endPoint y: 580, distance: 116.9
click at [730, 607] on div "From Individual Individual 8NJ05277 - Margaret McInnis Individual Individual 8N…" at bounding box center [600, 390] width 367 height 670
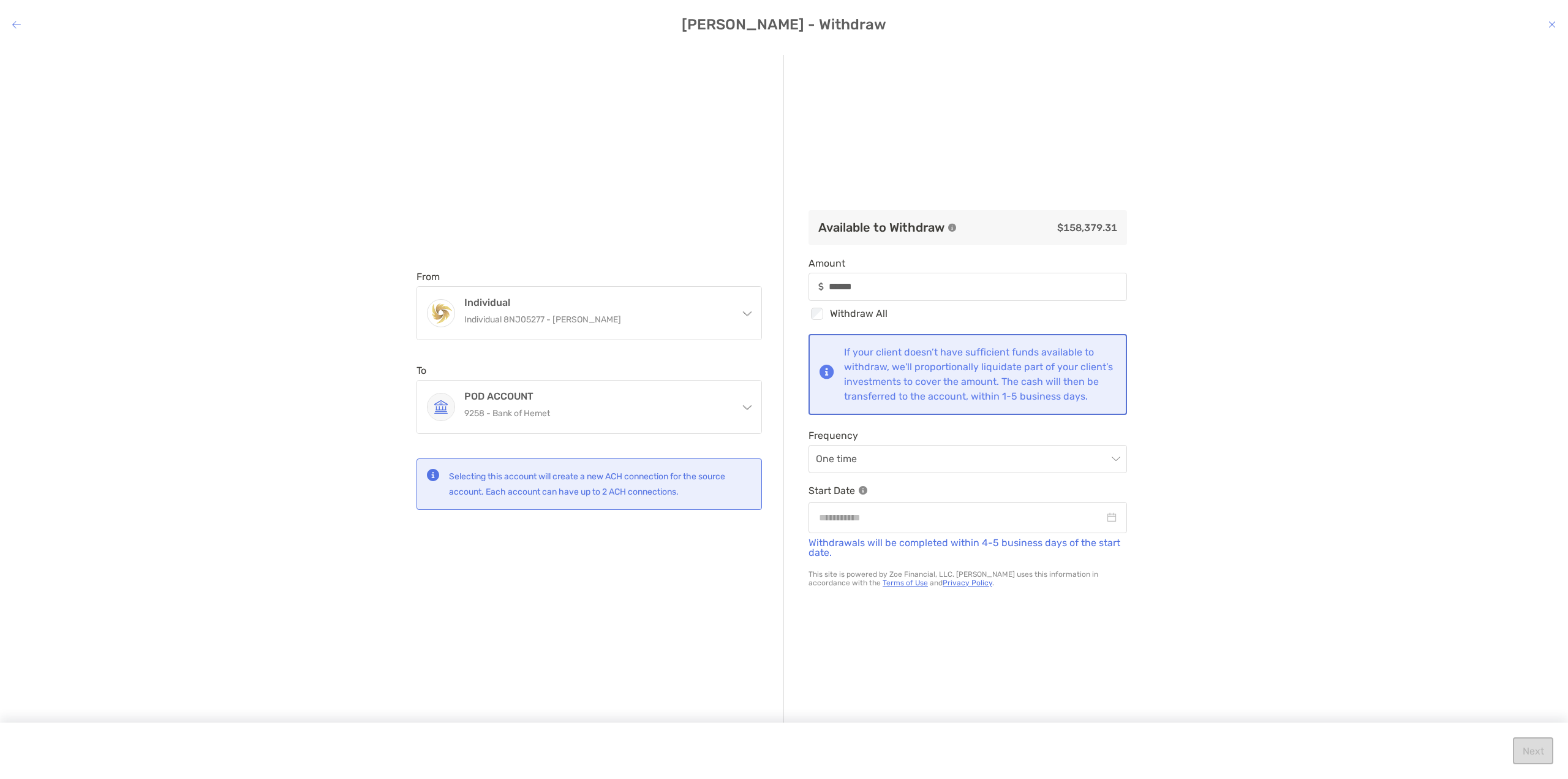
drag, startPoint x: 905, startPoint y: 514, endPoint x: 976, endPoint y: 500, distance: 72.4
click at [905, 514] on div "modal" at bounding box center [967, 517] width 318 height 31
type input "**********"
click at [914, 605] on div "1" at bounding box center [911, 609] width 17 height 17
type input "******"
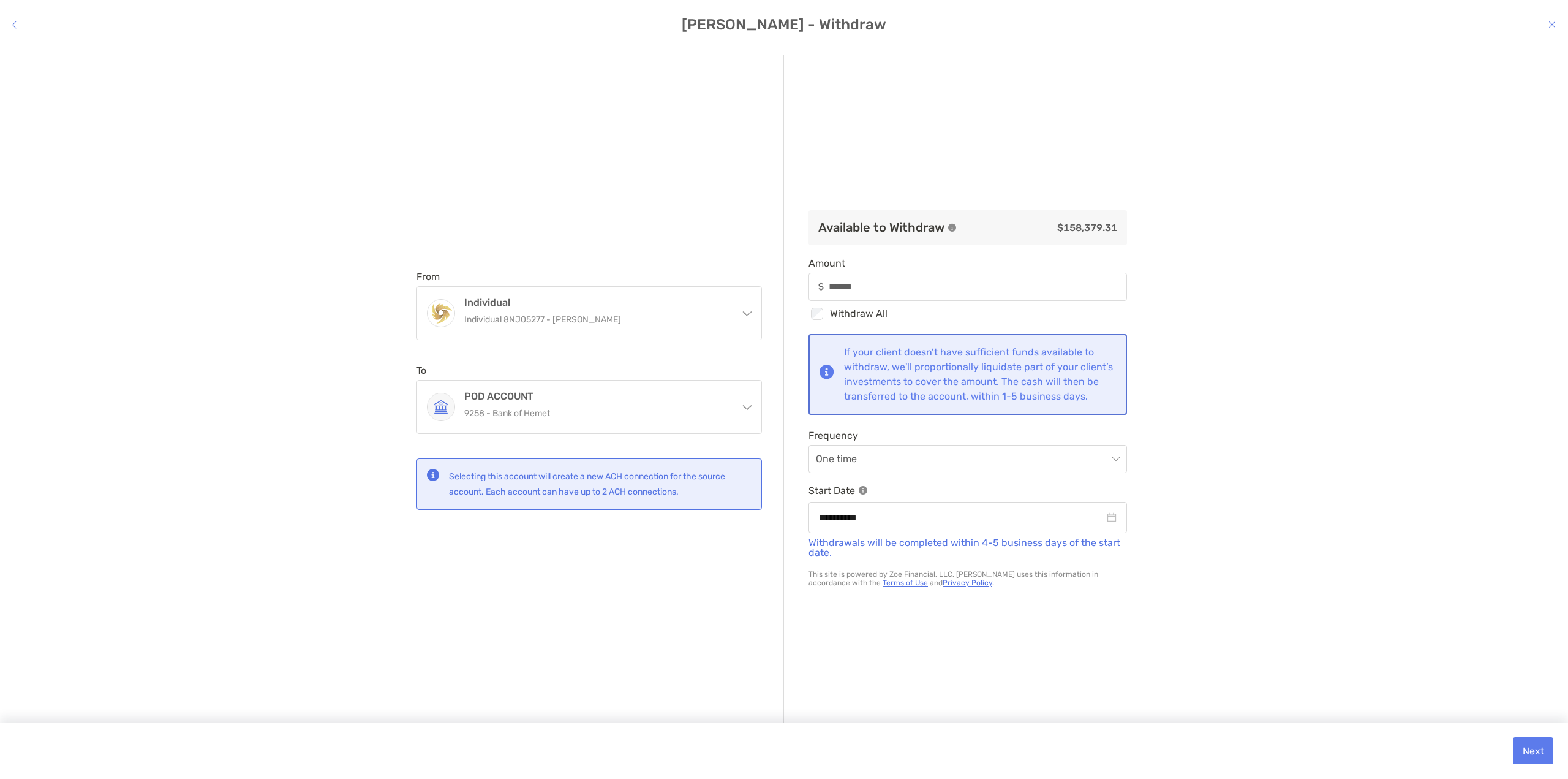
click at [1206, 502] on div "**********" at bounding box center [784, 403] width 1568 height 715
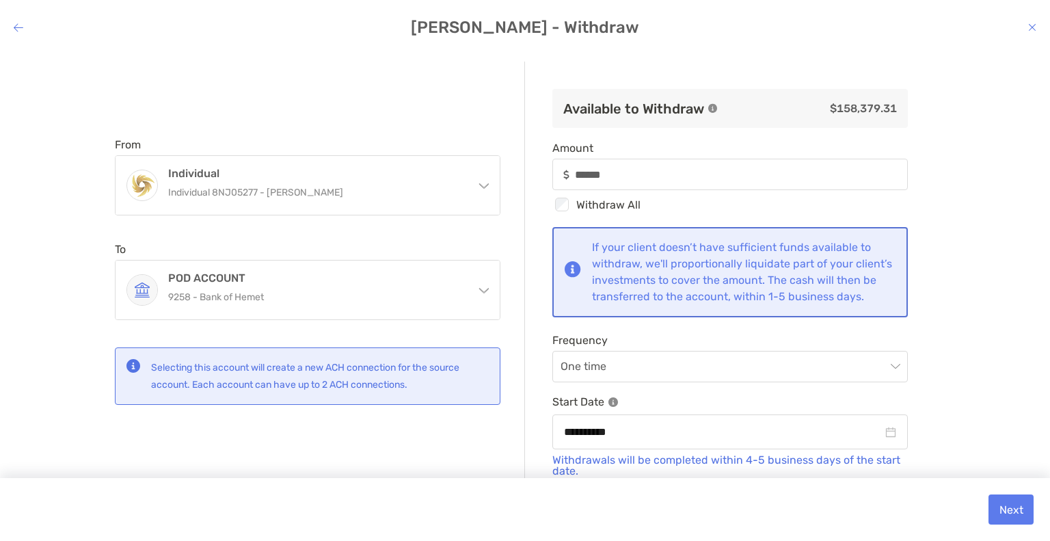
scroll to position [52, 0]
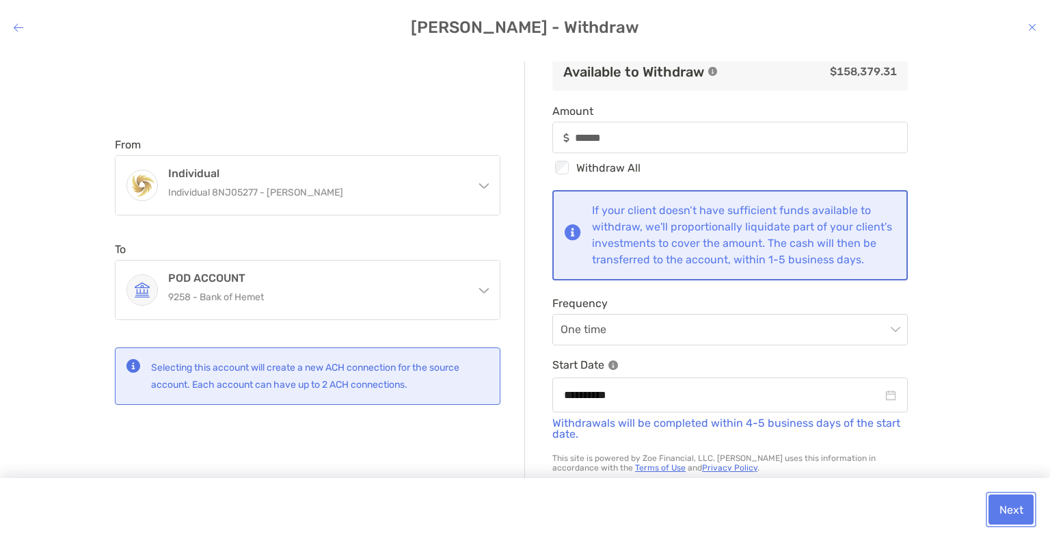
click at [1014, 511] on button "Next" at bounding box center [1010, 509] width 45 height 30
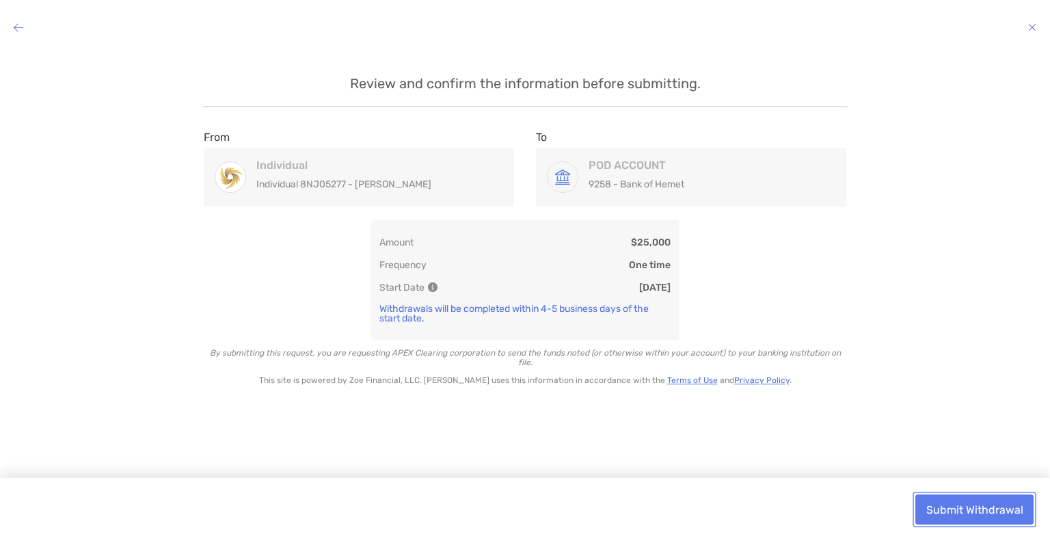
drag, startPoint x: 960, startPoint y: 509, endPoint x: 960, endPoint y: 490, distance: 19.1
click at [960, 509] on button "Submit Withdrawal" at bounding box center [974, 509] width 118 height 30
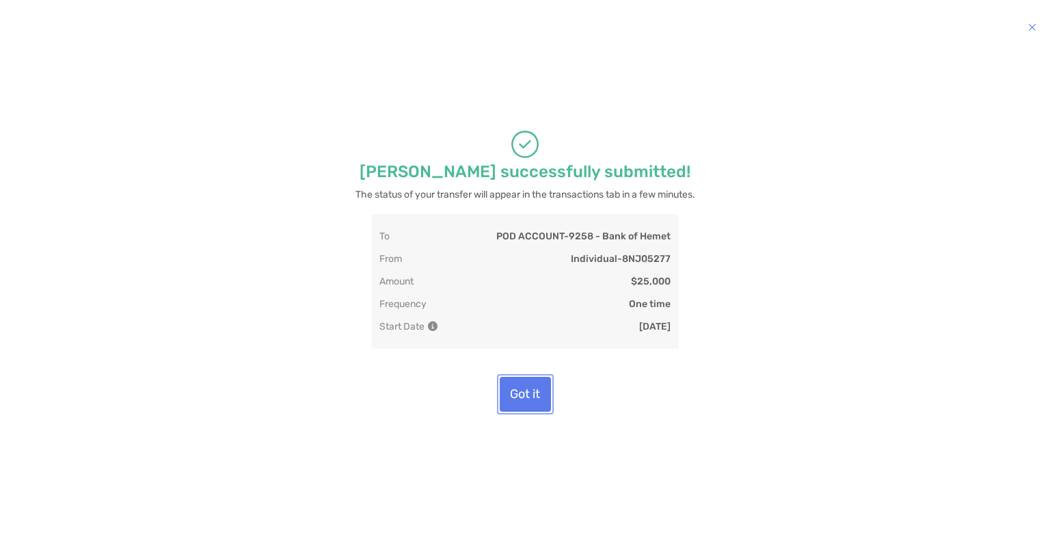
click at [528, 390] on button "Got it" at bounding box center [525, 394] width 51 height 35
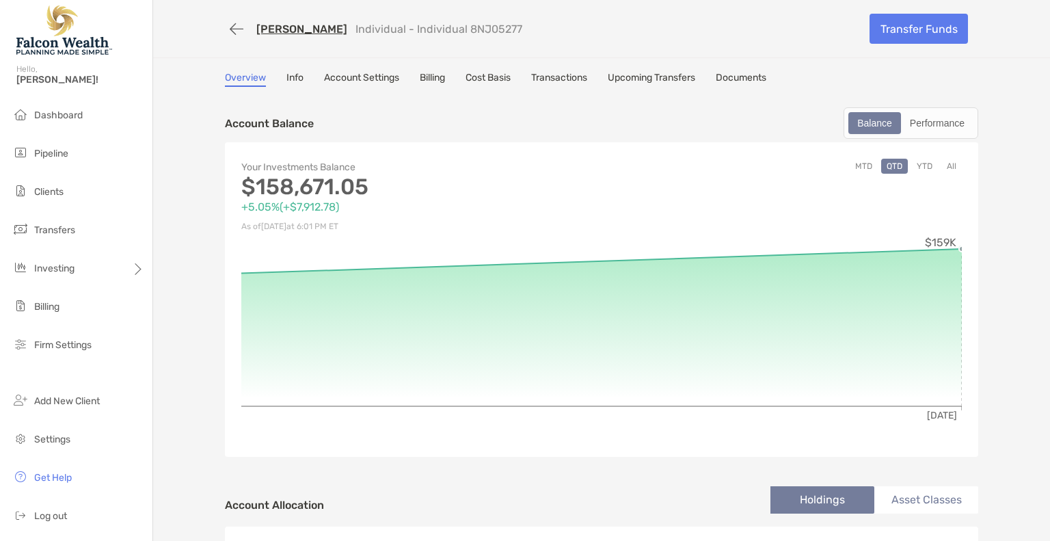
scroll to position [68, 0]
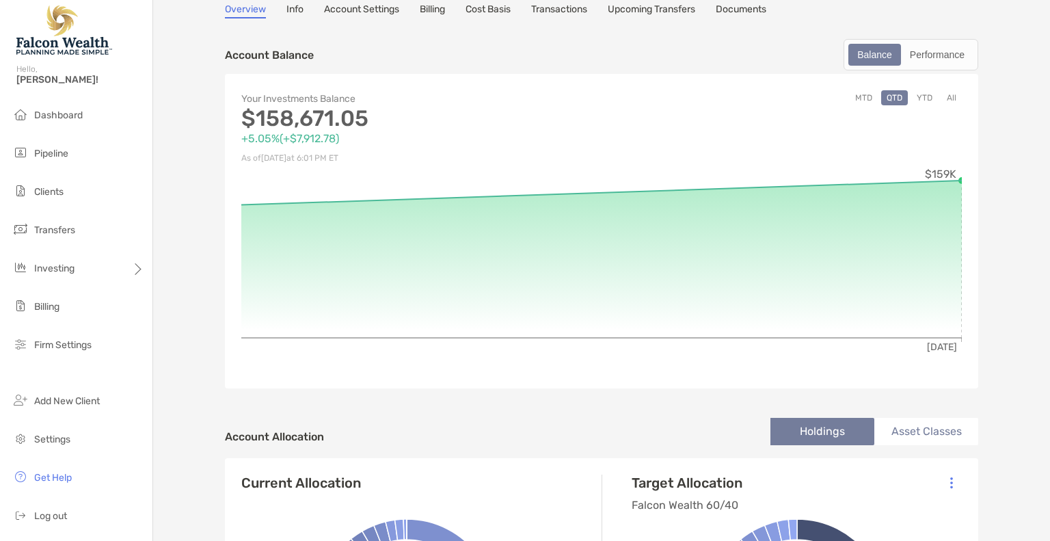
click at [925, 90] on button "YTD" at bounding box center [924, 97] width 27 height 15
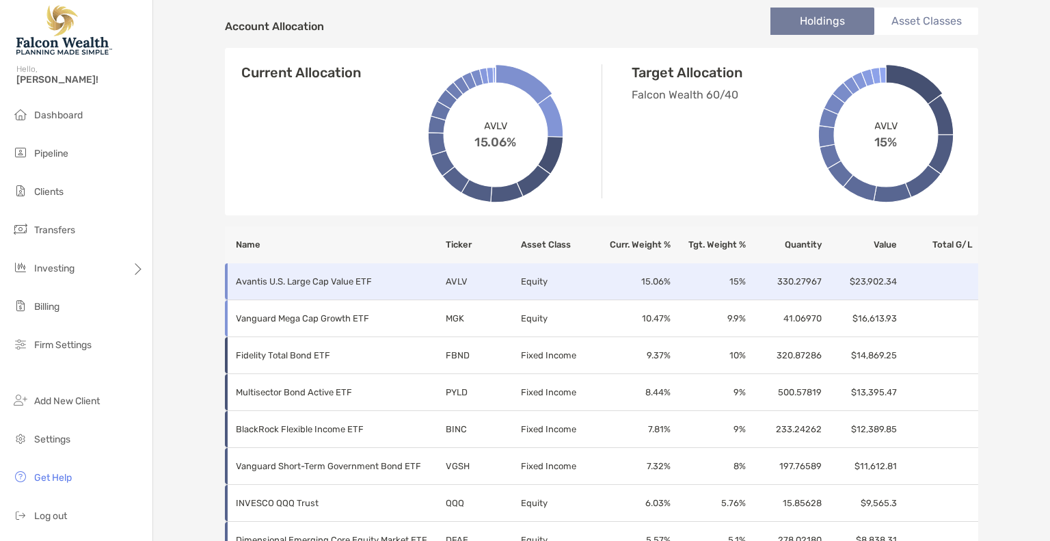
scroll to position [342, 0]
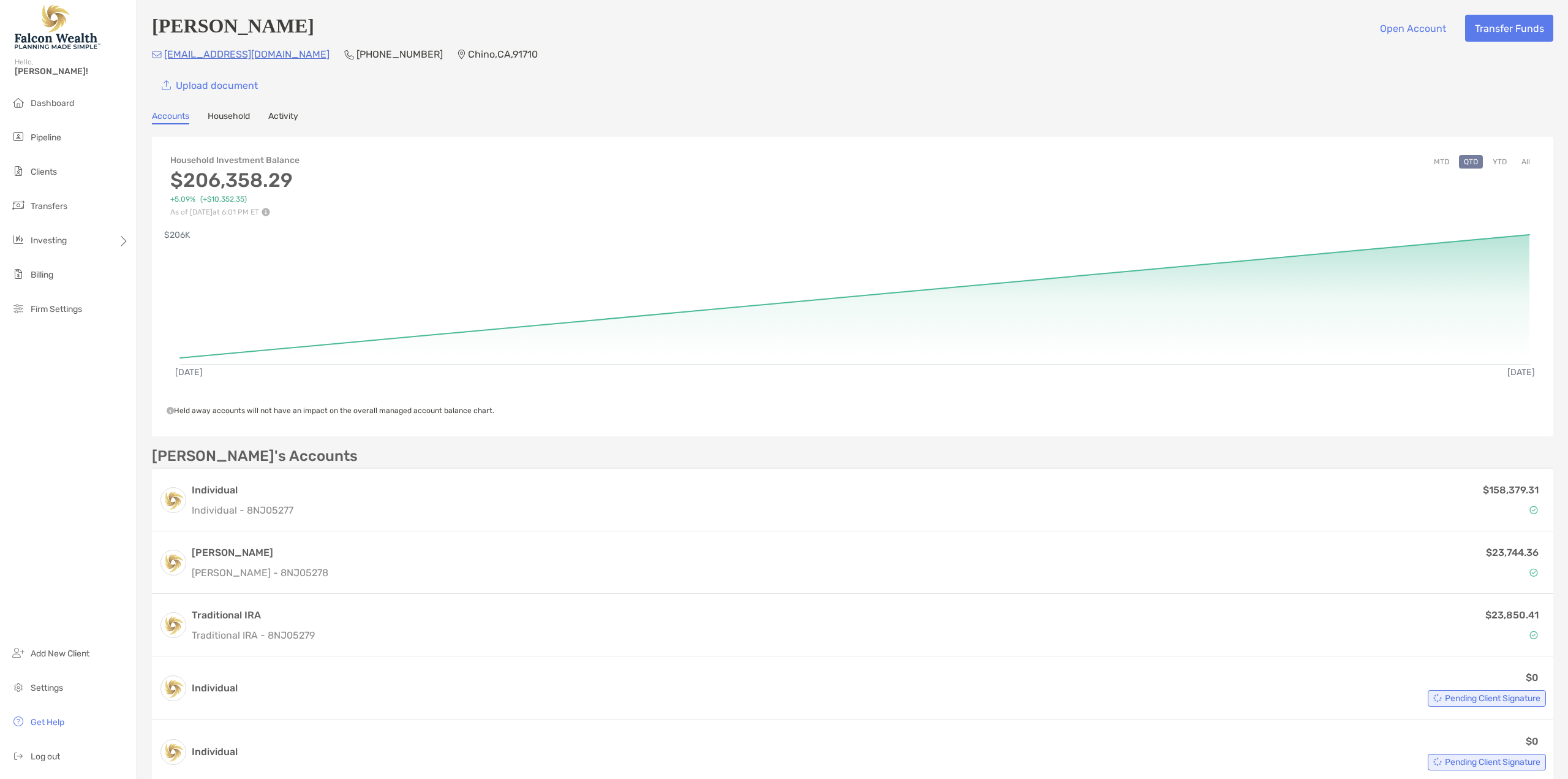
click at [1490, 160] on button "YTD" at bounding box center [1499, 161] width 24 height 13
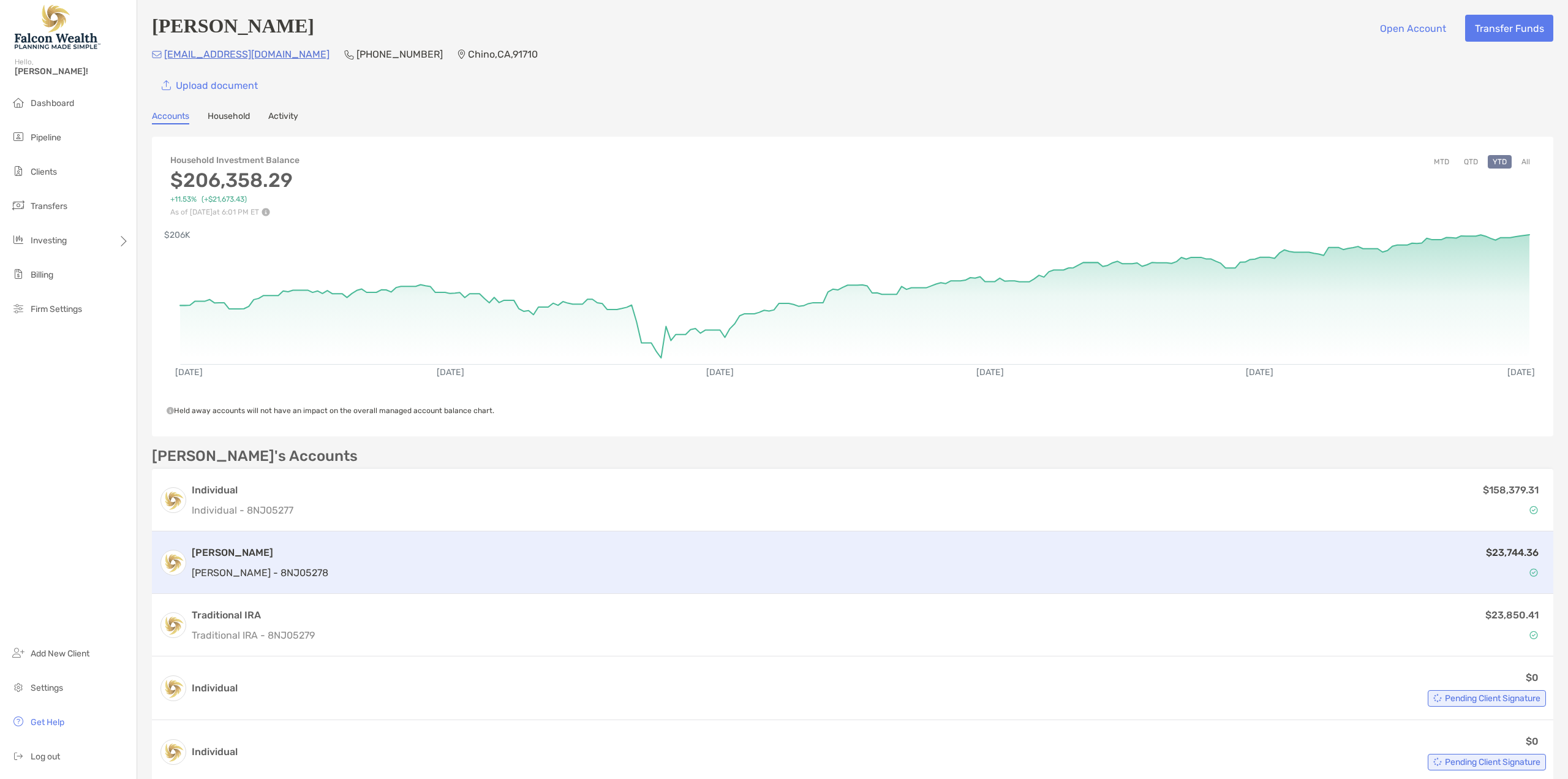
click at [1149, 568] on div "$23,744.36" at bounding box center [939, 563] width 1212 height 36
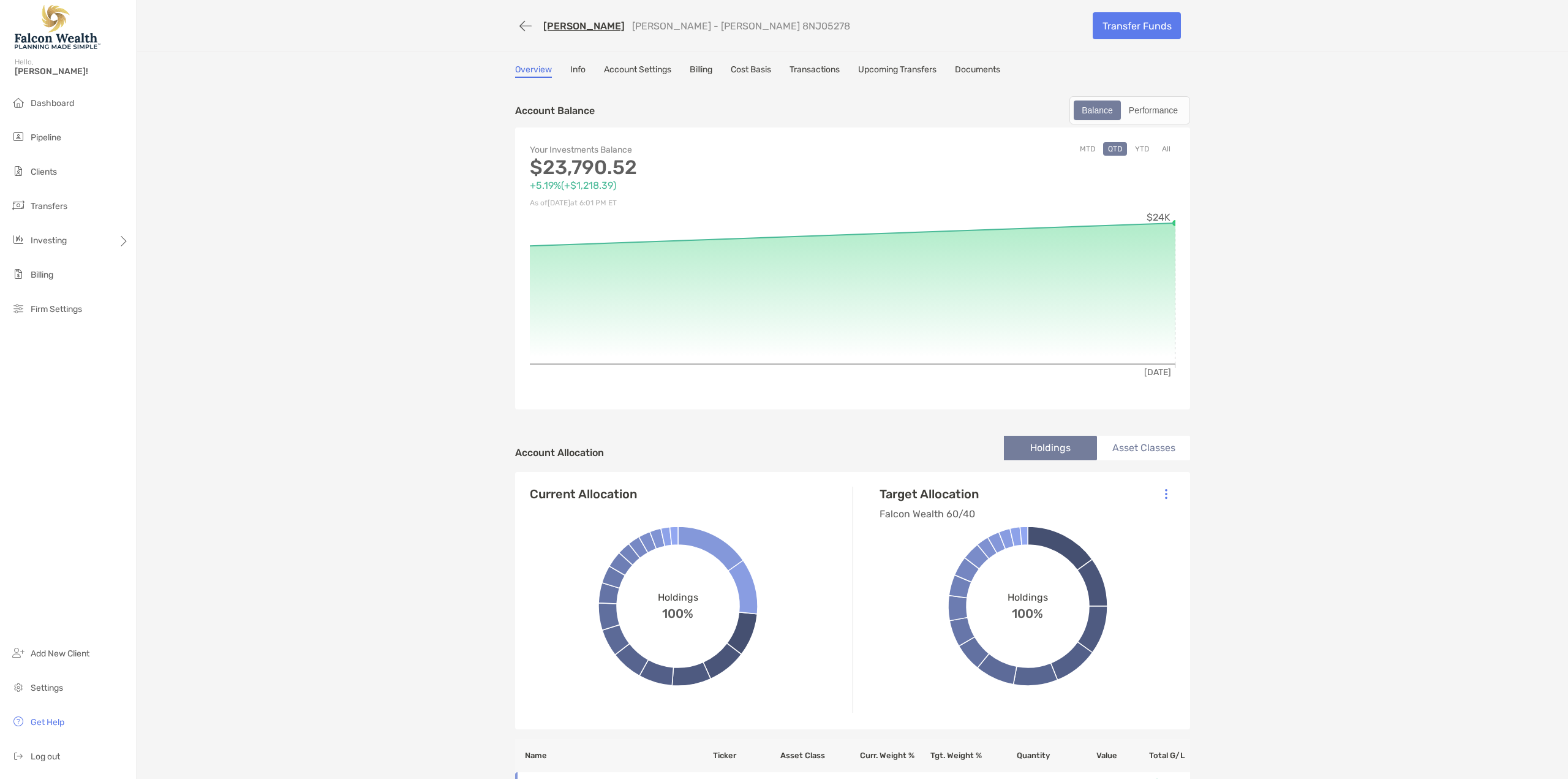
click at [1133, 142] on div "Your Investments Balance $23,790.52 +5.19% ( +$1,218.39 ) As of [DATE] 6:01 PM …" at bounding box center [852, 268] width 675 height 281
click at [1139, 148] on button "YTD" at bounding box center [1142, 149] width 24 height 13
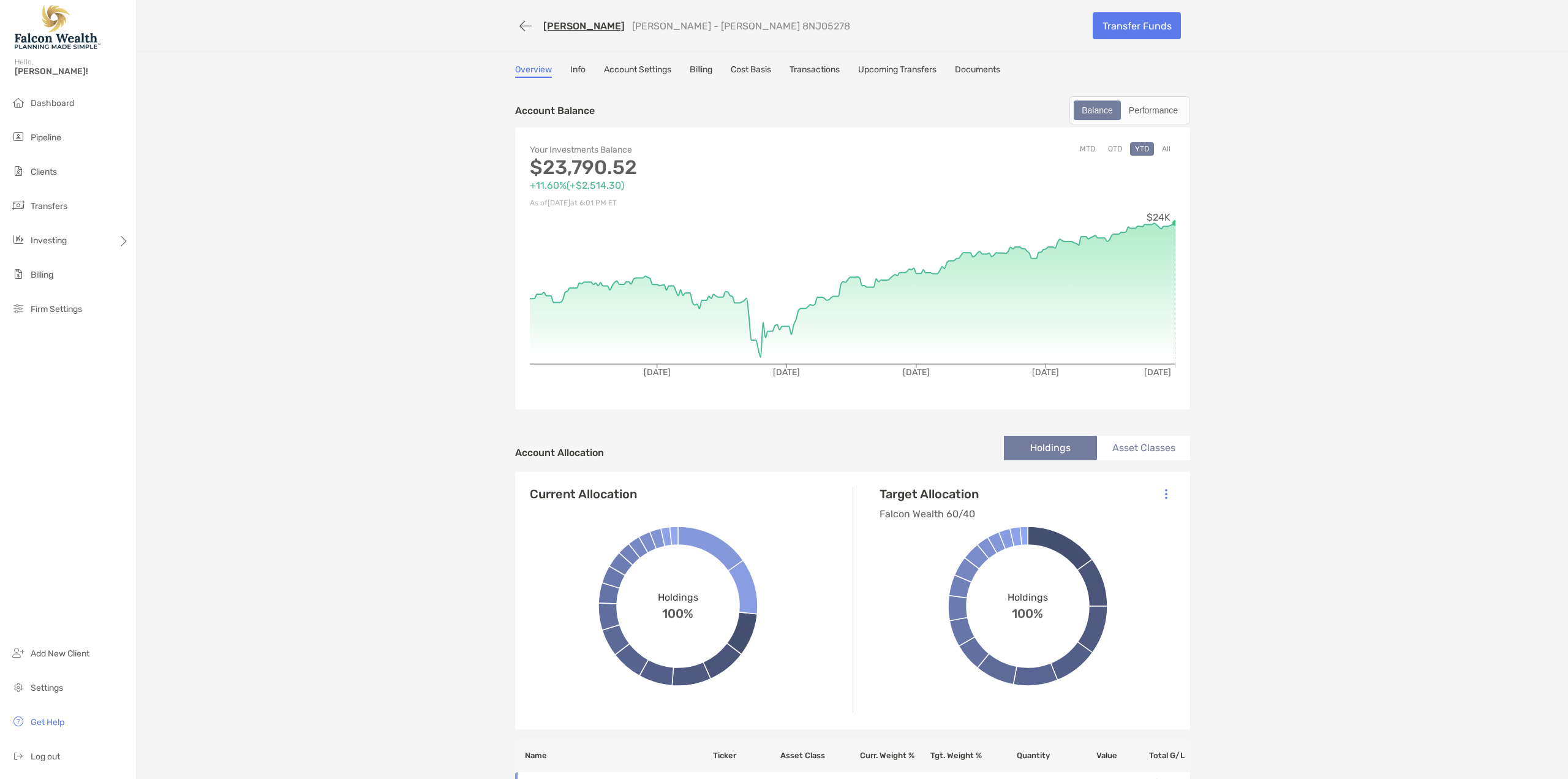
click at [571, 23] on link "[PERSON_NAME]" at bounding box center [583, 26] width 82 height 12
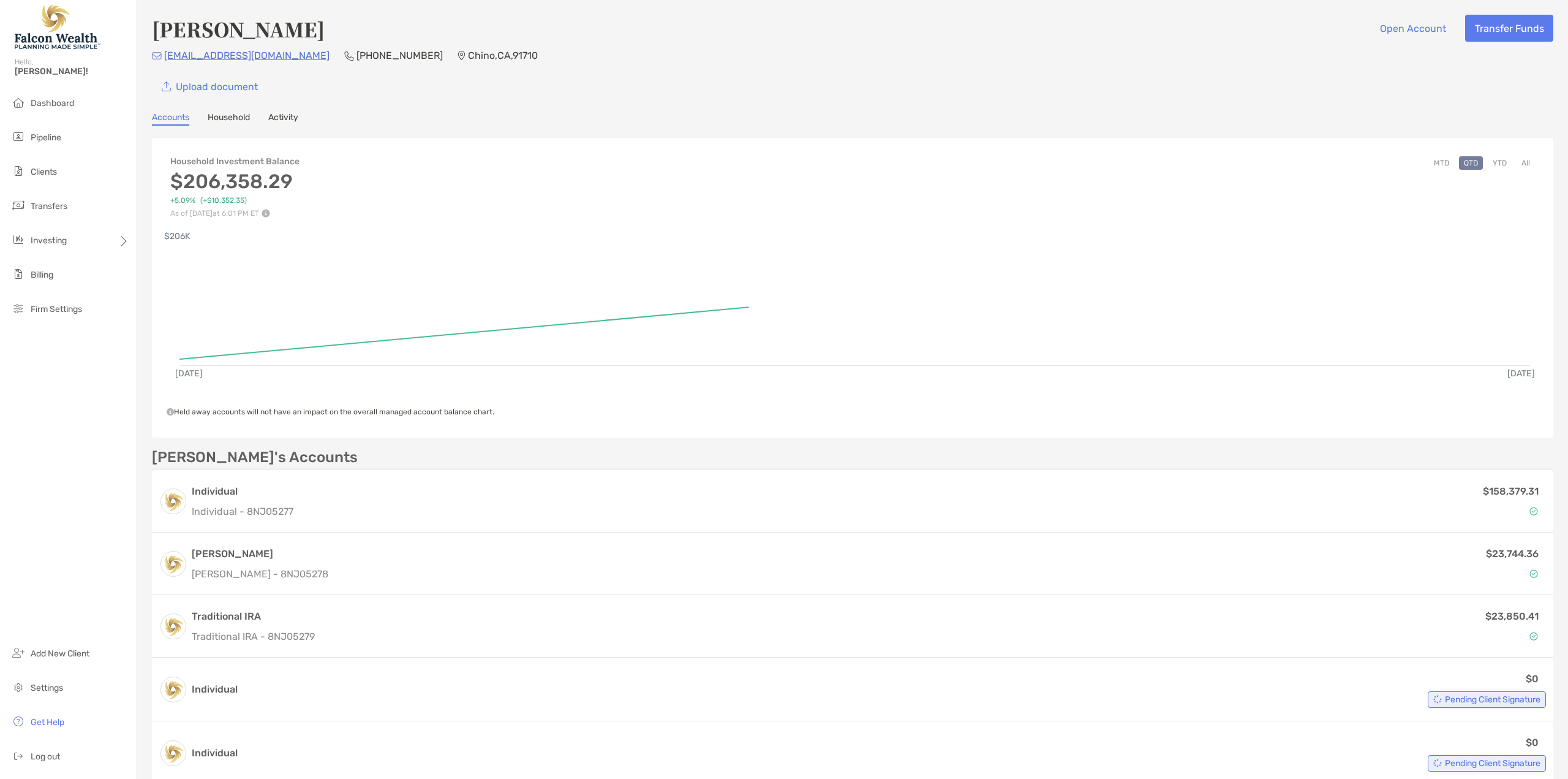
click at [1505, 617] on p "$23,850.41" at bounding box center [1511, 616] width 53 height 15
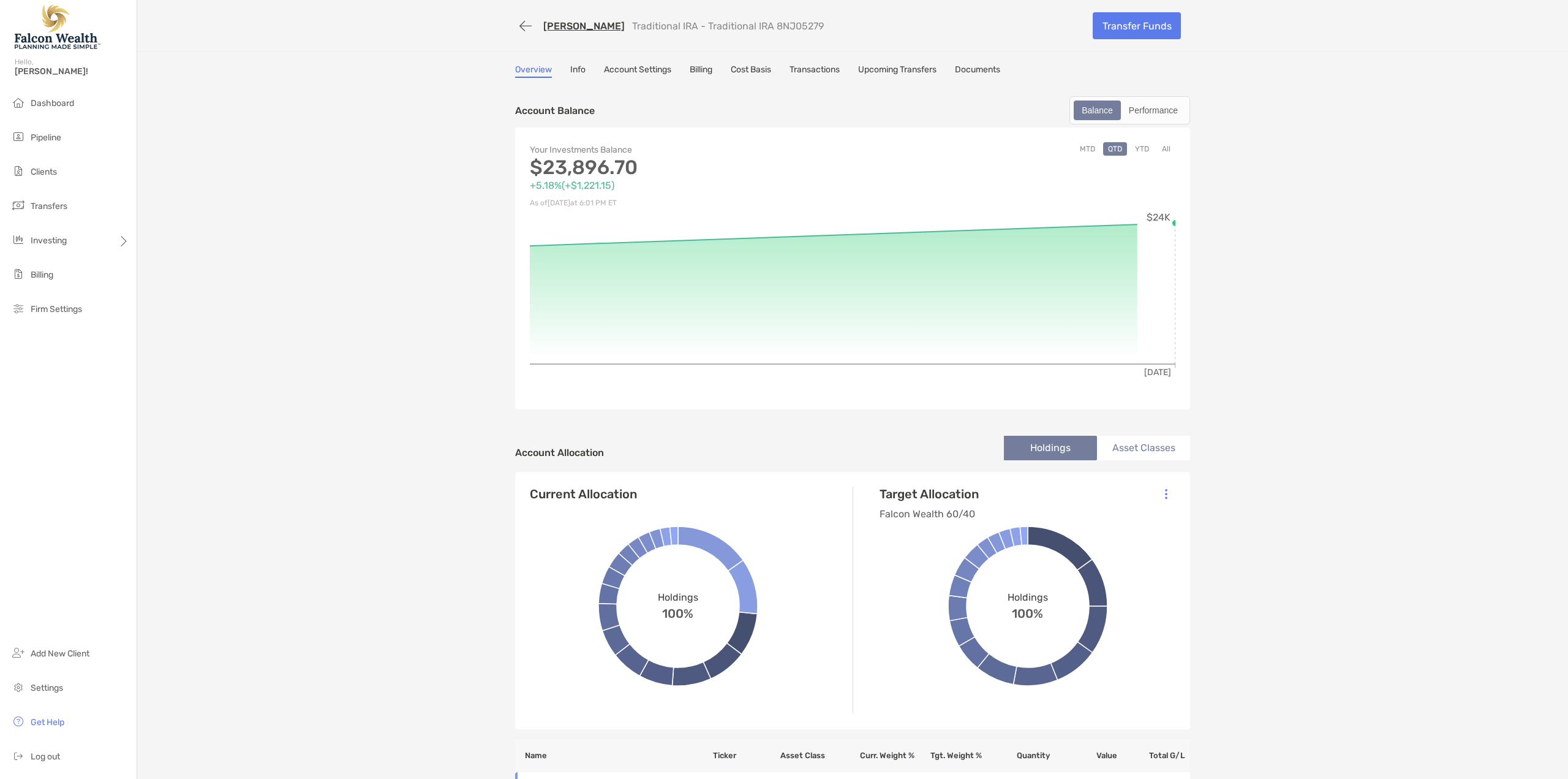
click at [1137, 152] on button "YTD" at bounding box center [1142, 149] width 24 height 13
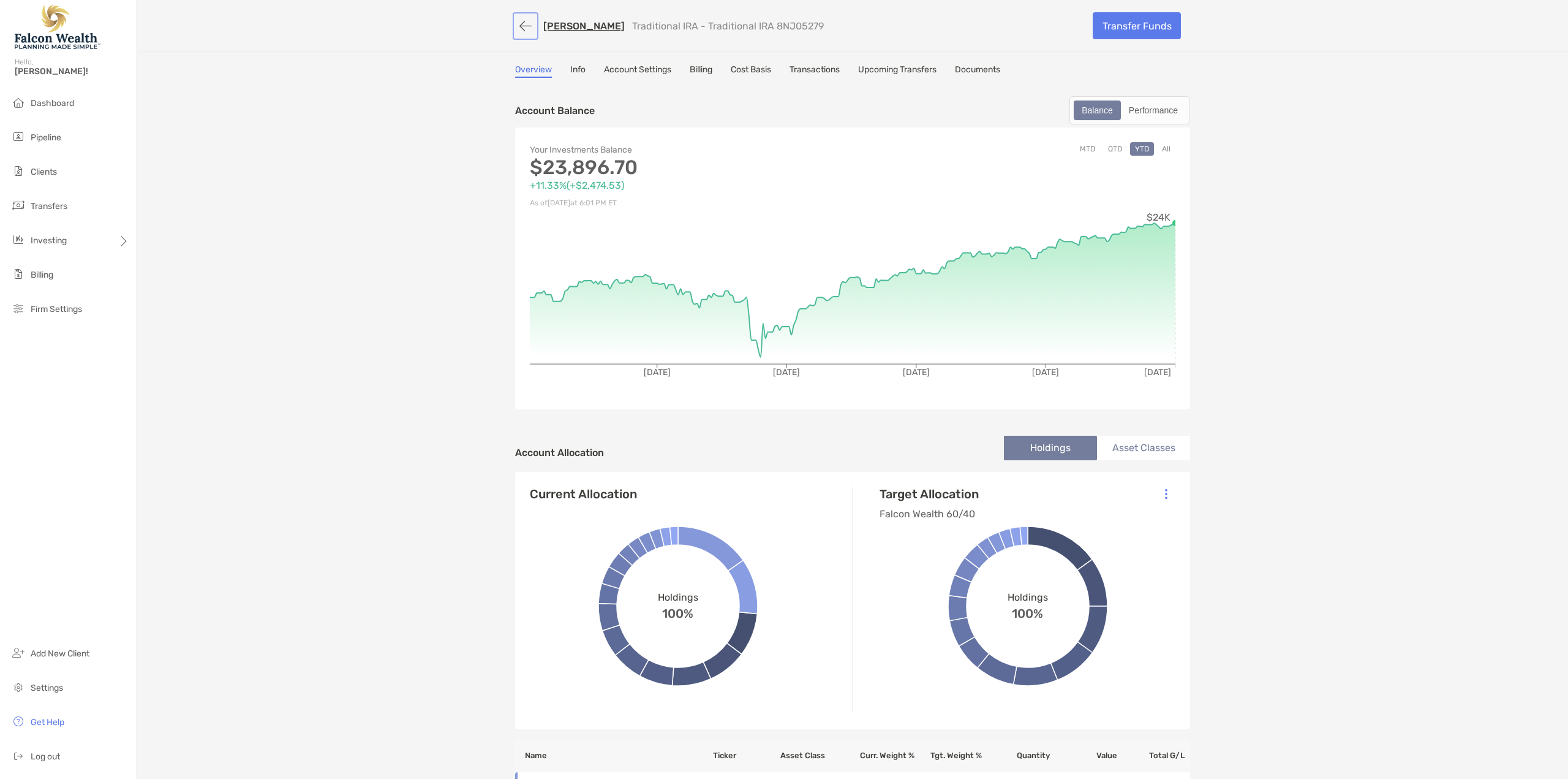
click at [518, 25] on button "button" at bounding box center [525, 25] width 21 height 22
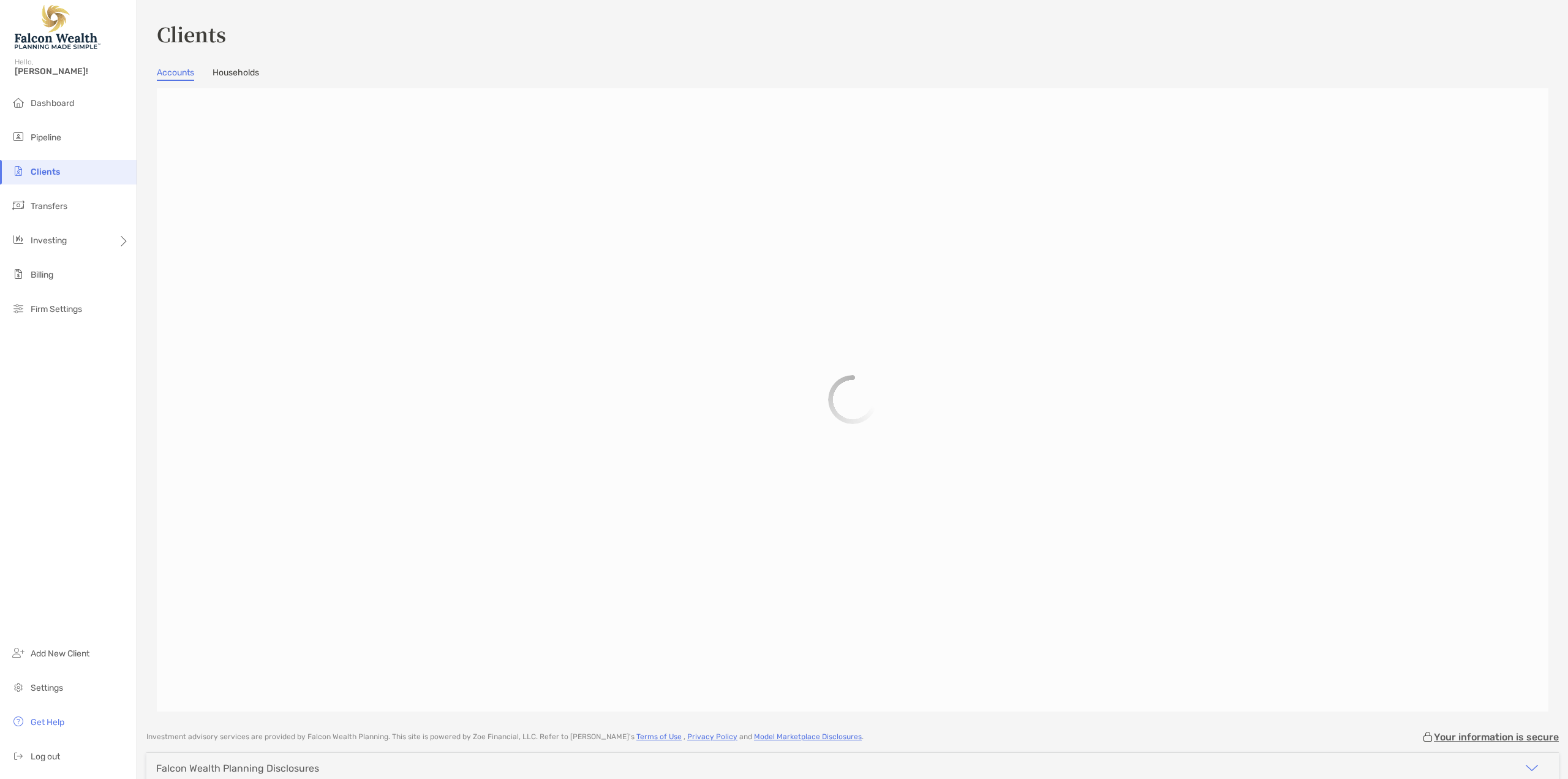
click at [39, 176] on span "Clients" at bounding box center [45, 172] width 30 height 11
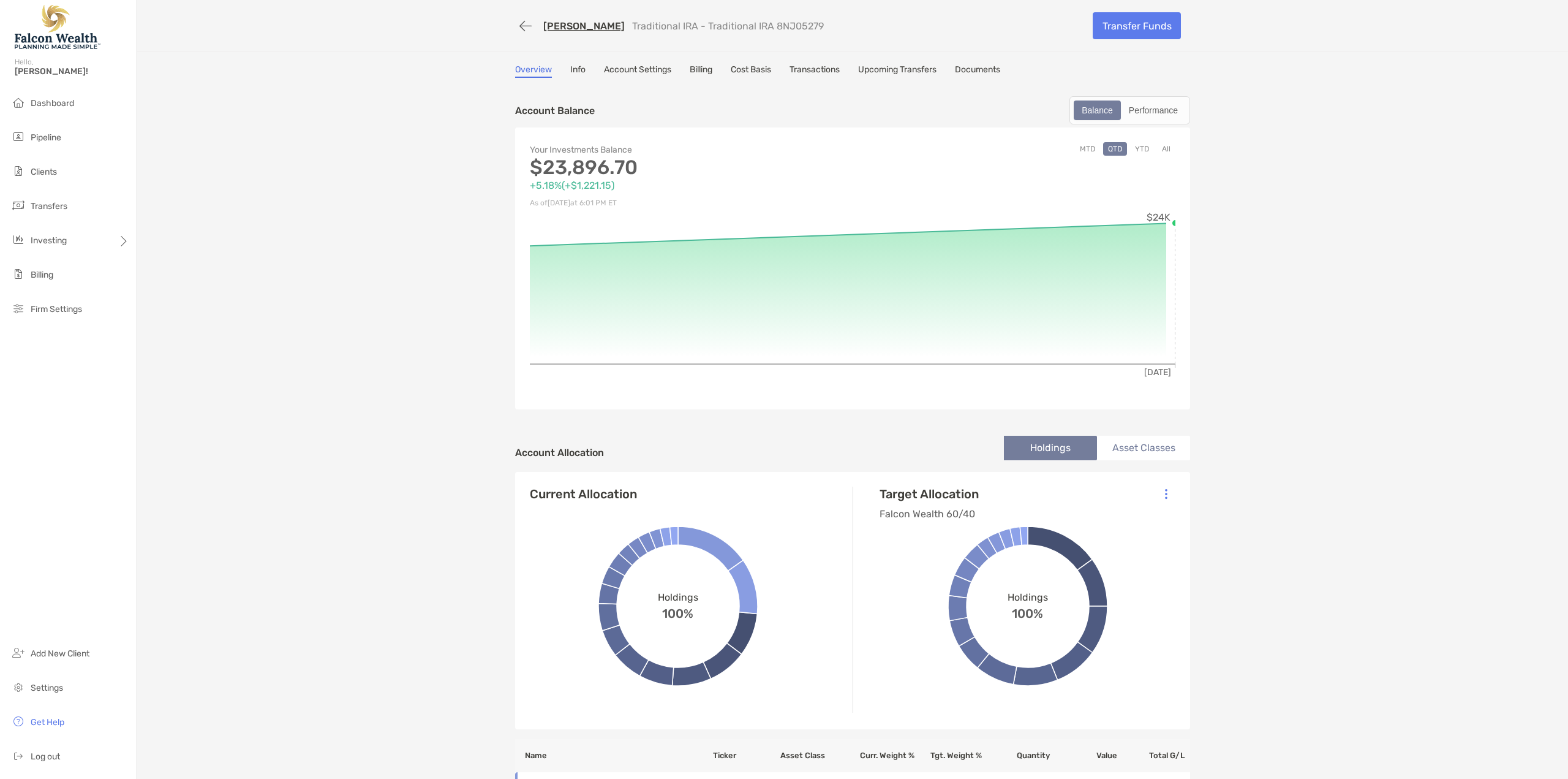
click at [590, 25] on link "[PERSON_NAME]" at bounding box center [583, 26] width 82 height 12
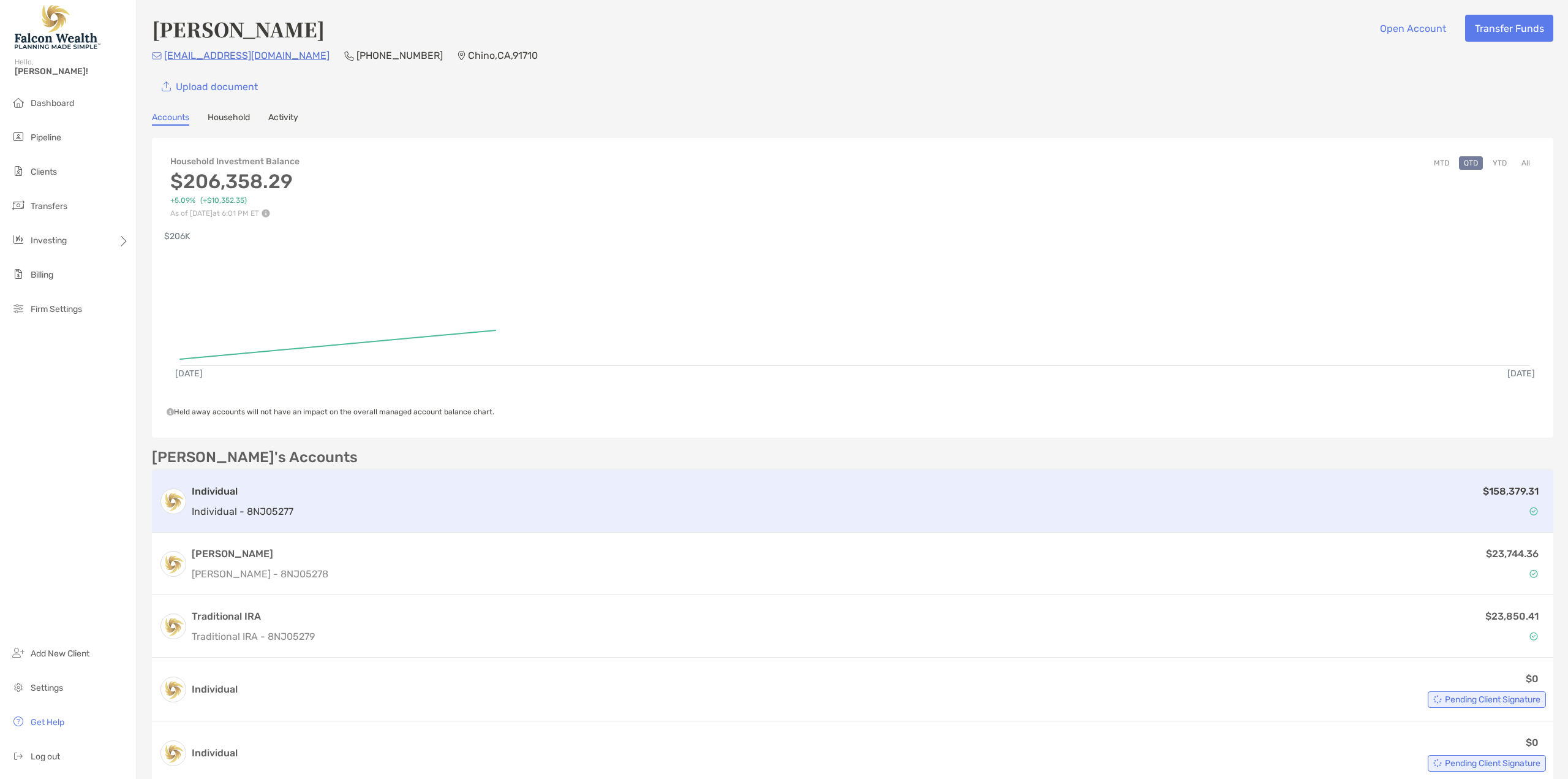
drag, startPoint x: 1127, startPoint y: 487, endPoint x: 1132, endPoint y: 481, distance: 7.8
click at [1127, 487] on div "$158,379.31" at bounding box center [922, 501] width 1247 height 36
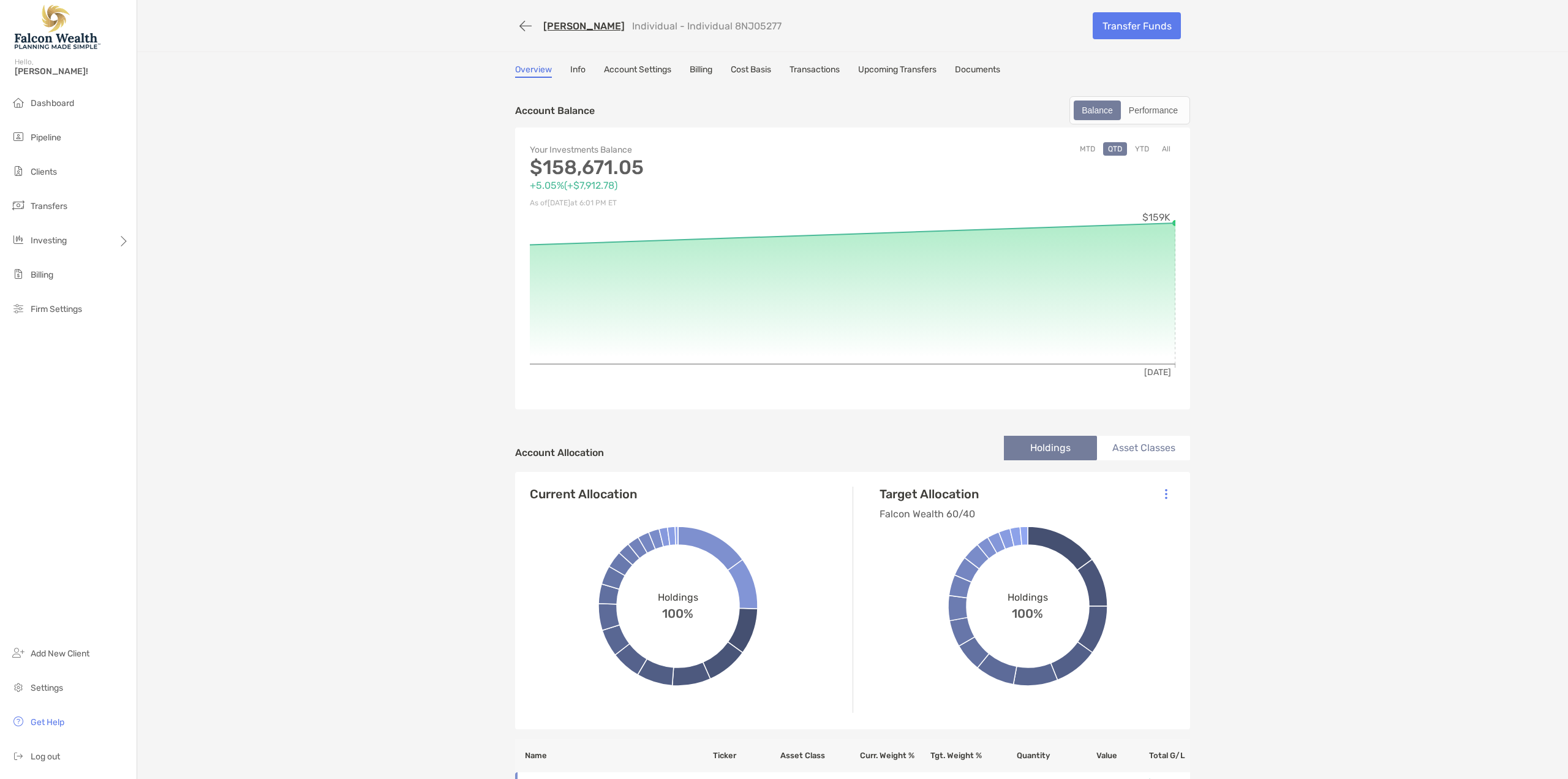
click at [1139, 152] on button "YTD" at bounding box center [1142, 149] width 24 height 13
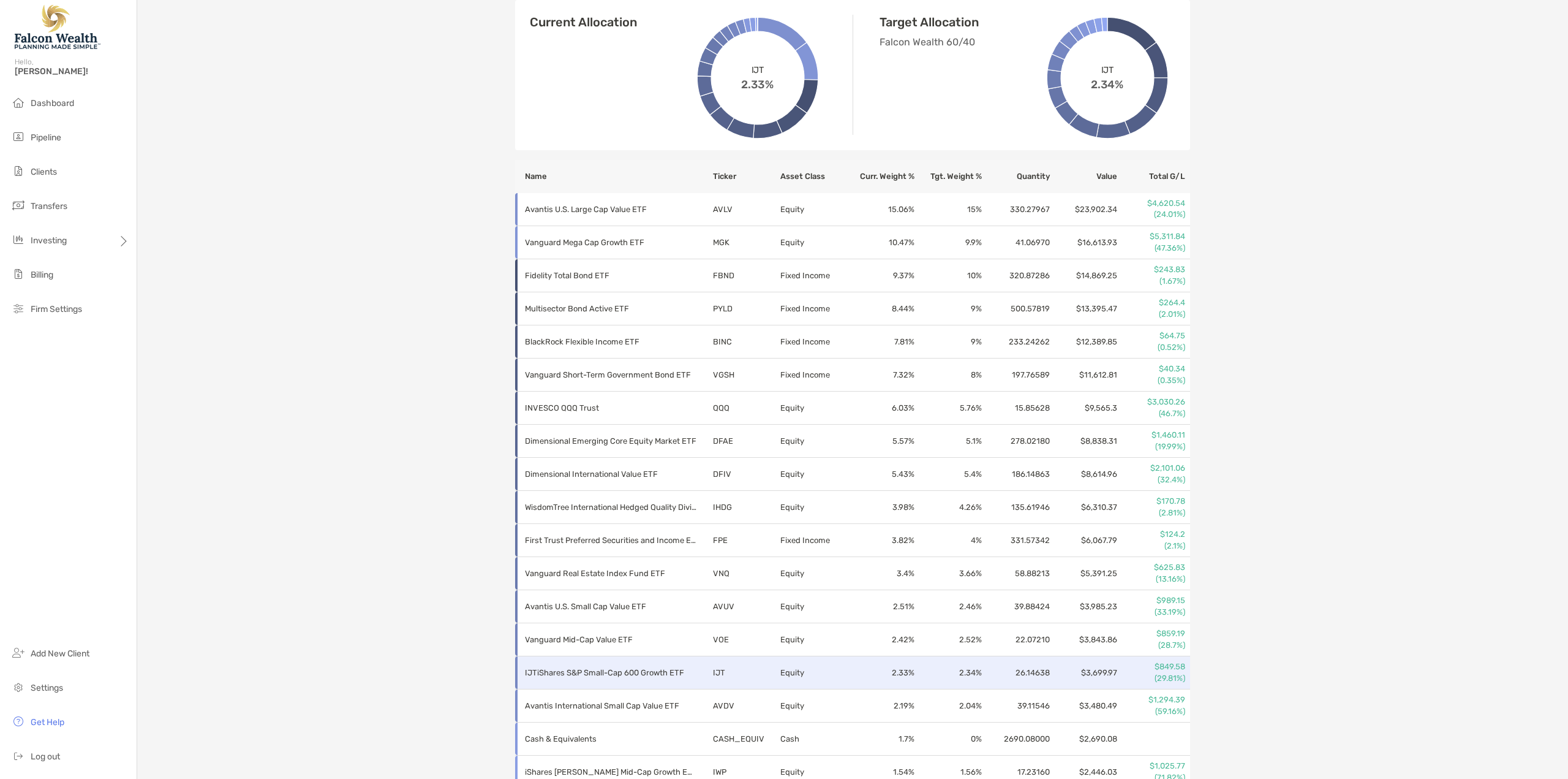
scroll to position [428, 0]
